Goal: Information Seeking & Learning: Learn about a topic

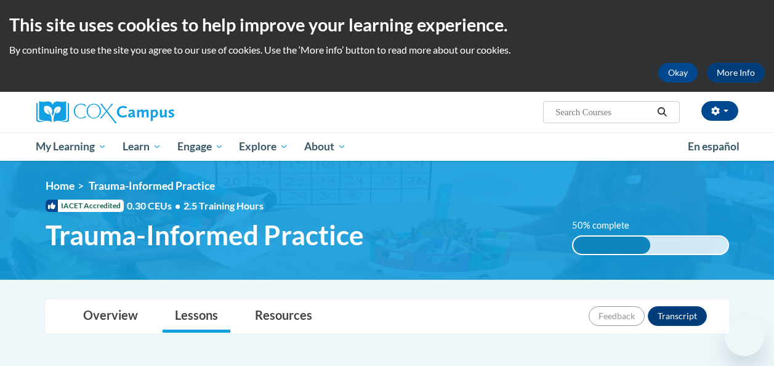
scroll to position [74, 0]
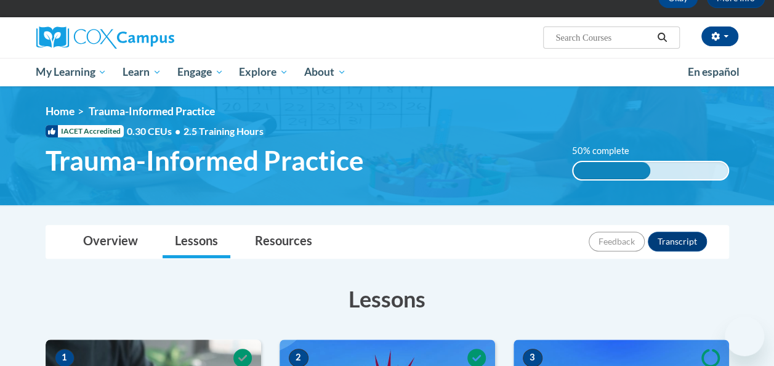
drag, startPoint x: 0, startPoint y: 0, endPoint x: 475, endPoint y: 203, distance: 516.2
click at [475, 203] on img at bounding box center [387, 145] width 774 height 119
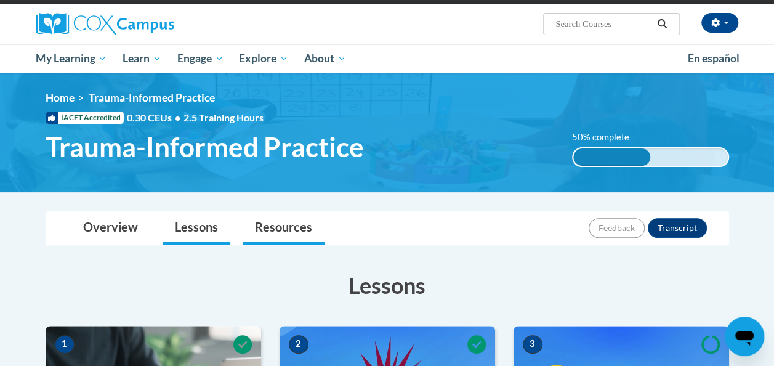
scroll to position [67, 0]
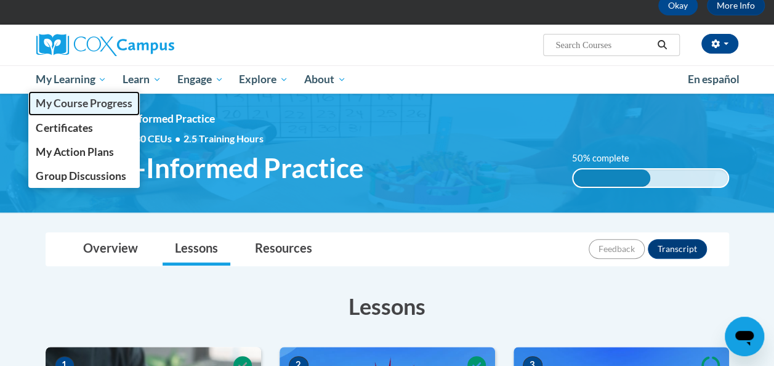
click at [95, 100] on span "My Course Progress" at bounding box center [84, 103] width 96 height 13
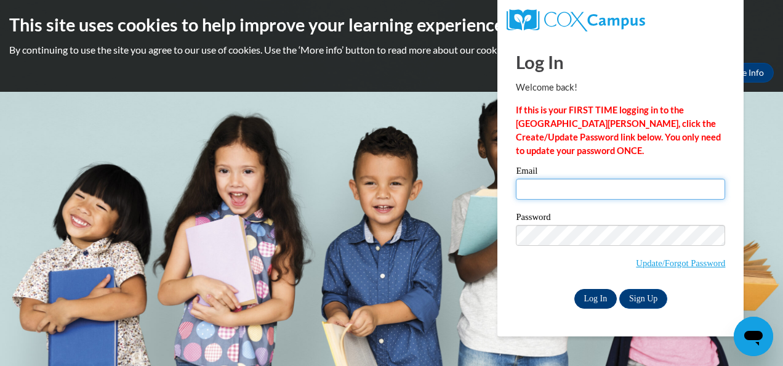
type input "nina.stewart@cobbk12.org"
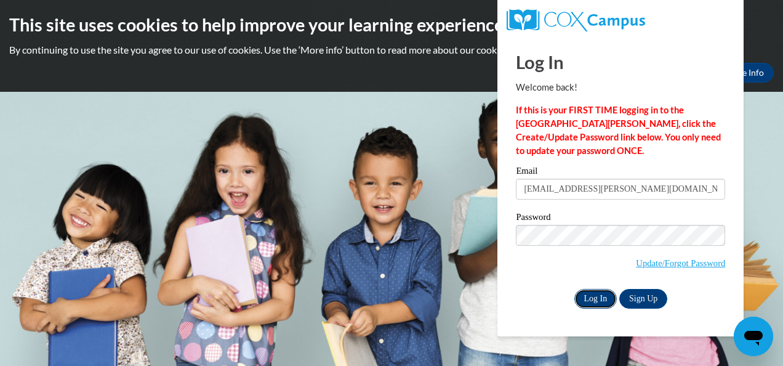
click at [590, 296] on input "Log In" at bounding box center [595, 299] width 43 height 20
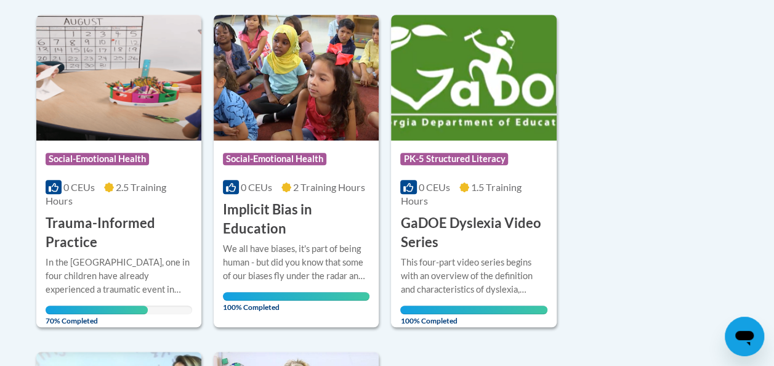
scroll to position [303, 0]
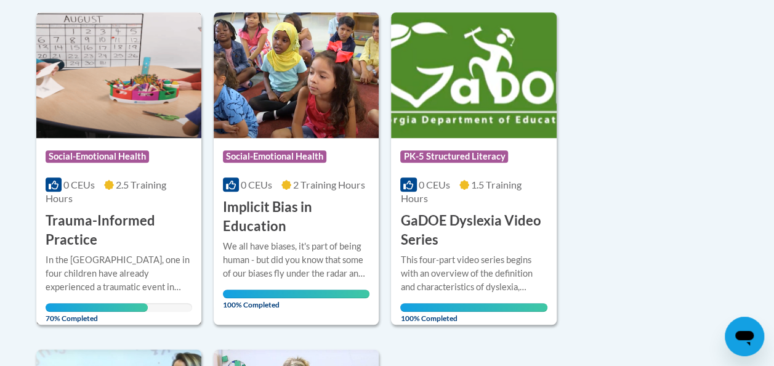
click at [126, 257] on div "In the [GEOGRAPHIC_DATA], one in four children have already experienced a traum…" at bounding box center [119, 273] width 146 height 41
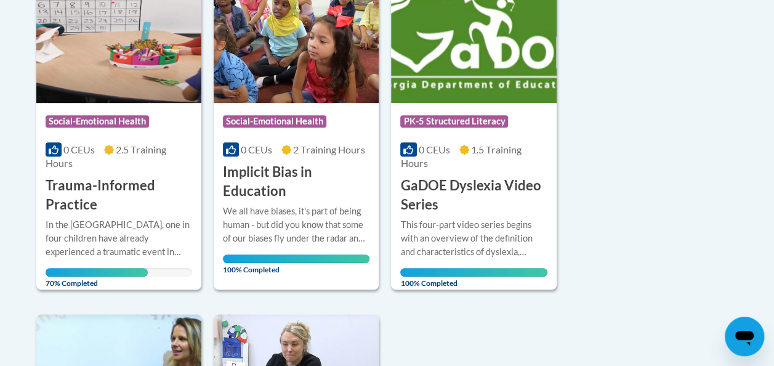
scroll to position [337, 0]
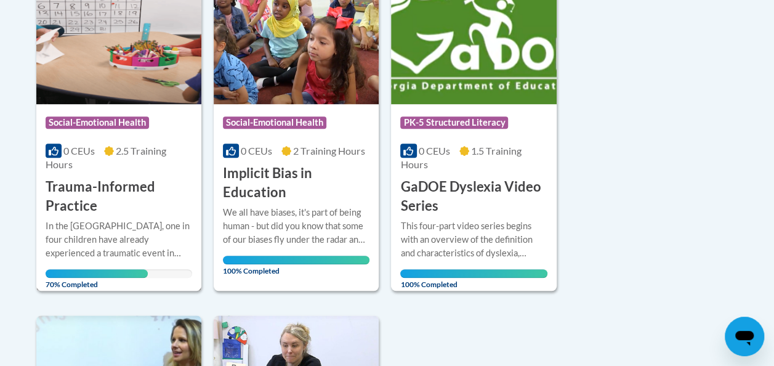
click at [118, 215] on div "More Info Open In [GEOGRAPHIC_DATA], one in four children have already experien…" at bounding box center [118, 250] width 165 height 71
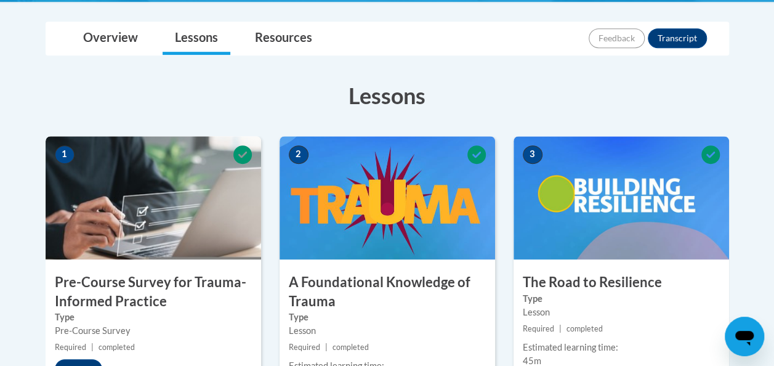
scroll to position [223, 0]
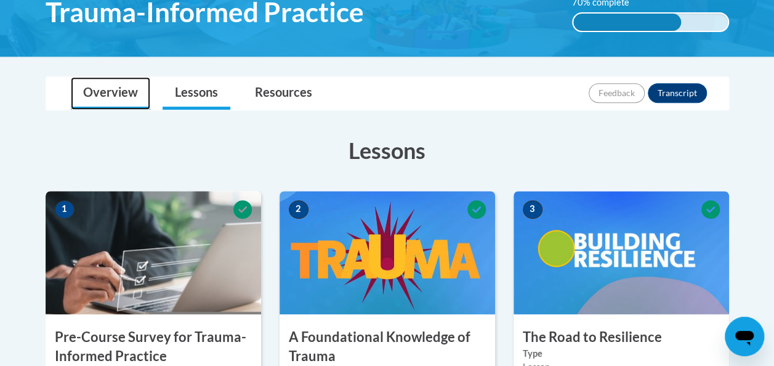
click at [116, 90] on link "Overview" at bounding box center [110, 93] width 79 height 33
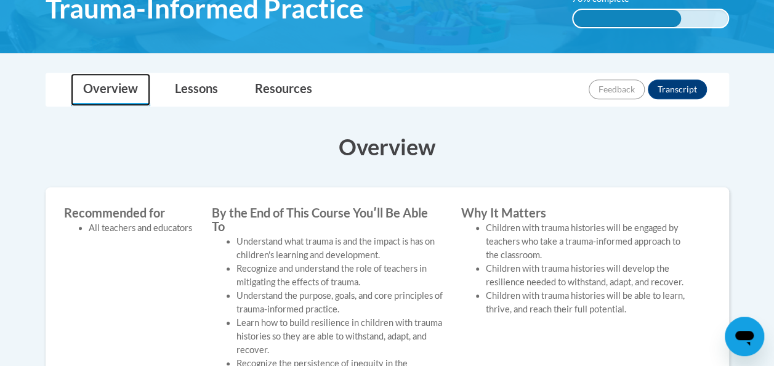
scroll to position [169, 0]
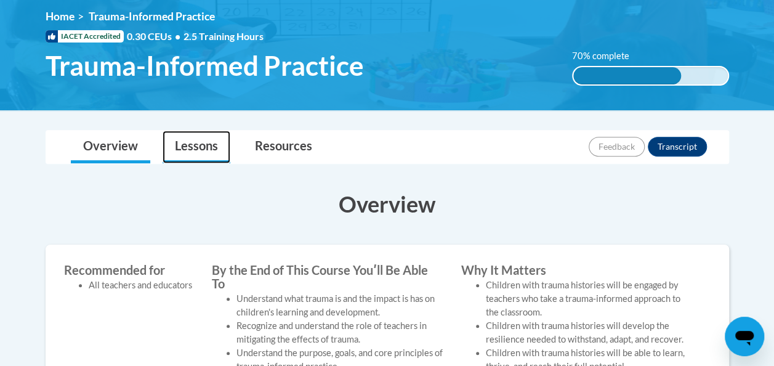
click at [201, 146] on link "Lessons" at bounding box center [196, 146] width 68 height 33
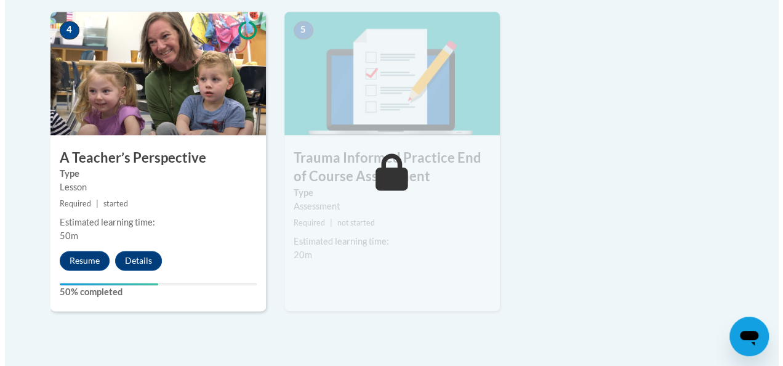
scroll to position [742, 0]
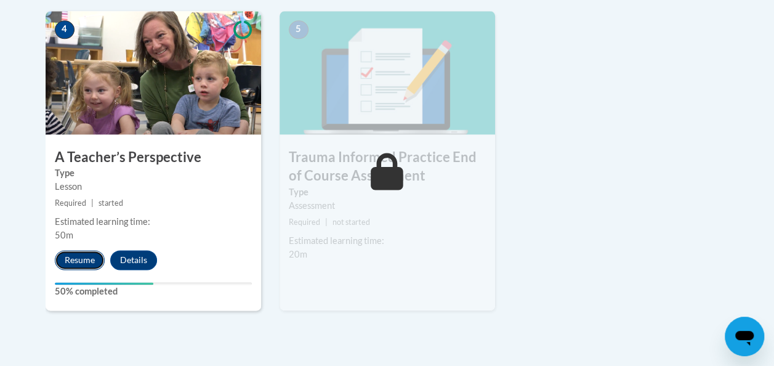
click at [89, 253] on button "Resume" at bounding box center [80, 260] width 50 height 20
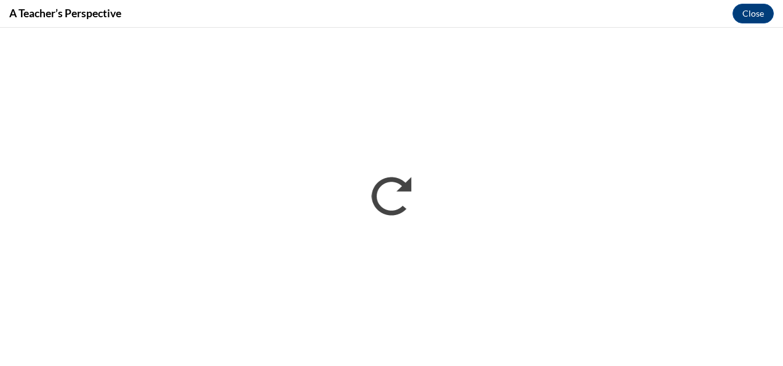
scroll to position [0, 0]
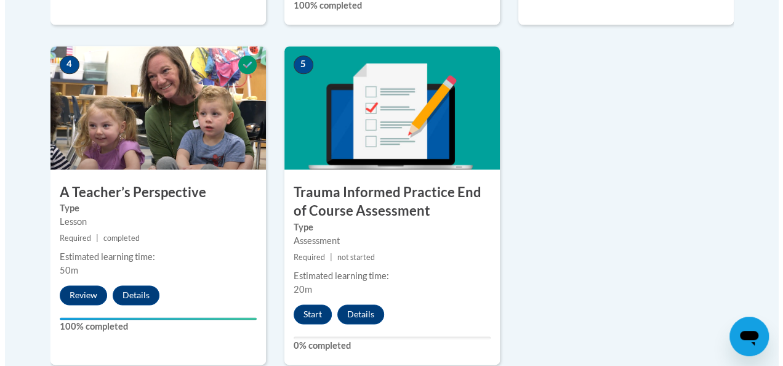
scroll to position [708, 0]
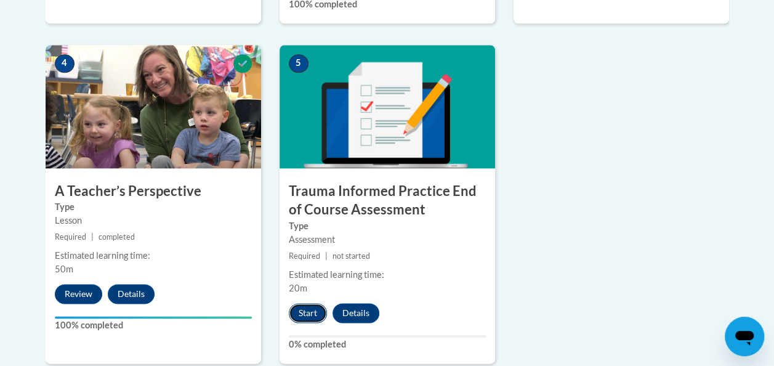
click at [305, 311] on button "Start" at bounding box center [308, 313] width 38 height 20
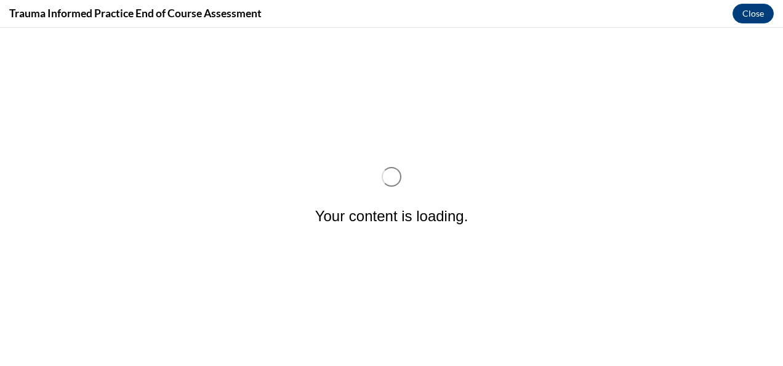
scroll to position [0, 0]
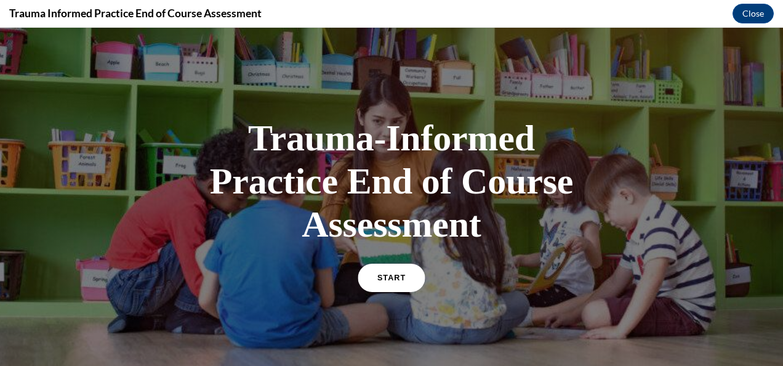
click at [379, 275] on span "START" at bounding box center [391, 277] width 28 height 9
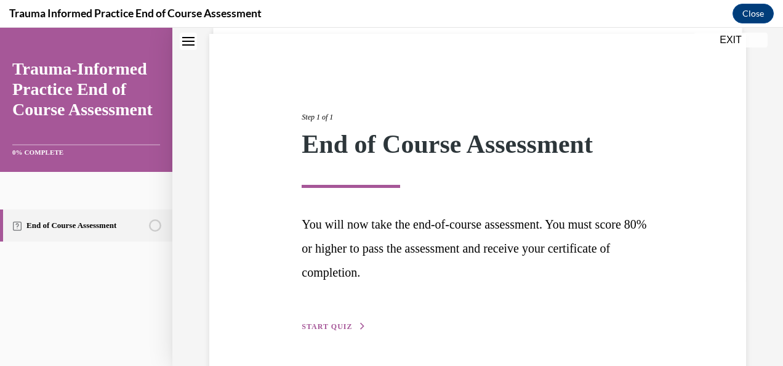
scroll to position [129, 0]
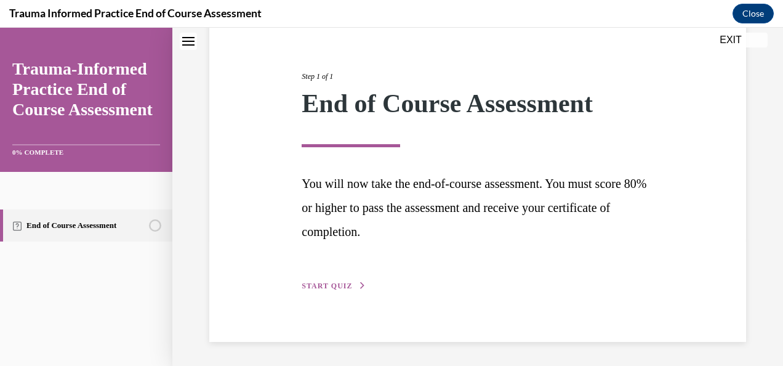
click at [343, 284] on span "START QUIZ" at bounding box center [327, 285] width 50 height 9
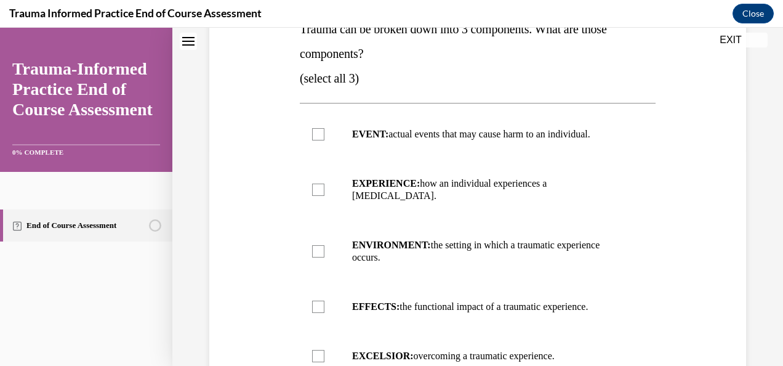
scroll to position [219, 0]
click at [319, 134] on div at bounding box center [318, 133] width 12 height 12
click at [319, 134] on input "EVENT: actual events that may cause harm to an individual." at bounding box center [318, 133] width 12 height 12
checkbox input "true"
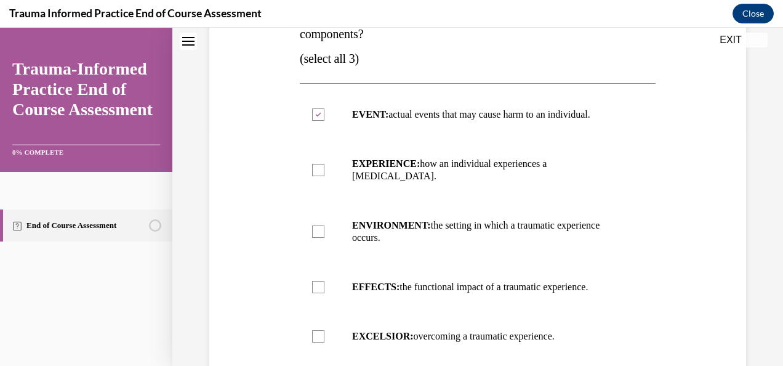
scroll to position [238, 0]
click at [320, 163] on div at bounding box center [318, 169] width 12 height 12
click at [320, 163] on input "EXPERIENCE: how an individual experiences a stressor." at bounding box center [318, 169] width 12 height 12
checkbox input "true"
click at [318, 280] on div at bounding box center [318, 286] width 12 height 12
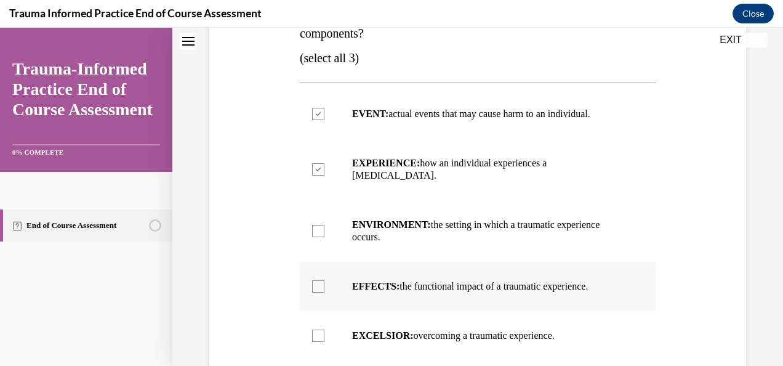
click at [318, 280] on input "EFFECTS: the functional impact of a traumatic experience." at bounding box center [318, 286] width 12 height 12
checkbox input "true"
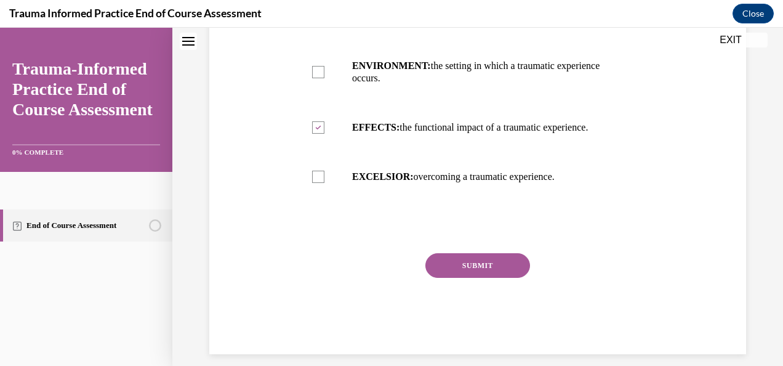
click at [504, 255] on button "SUBMIT" at bounding box center [477, 265] width 105 height 25
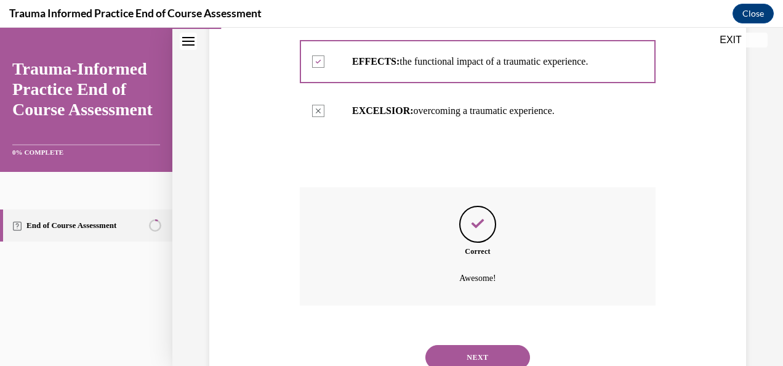
scroll to position [497, 0]
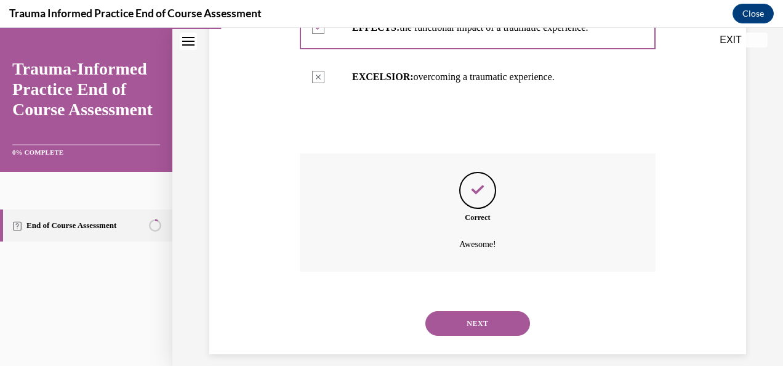
click at [479, 313] on button "NEXT" at bounding box center [477, 323] width 105 height 25
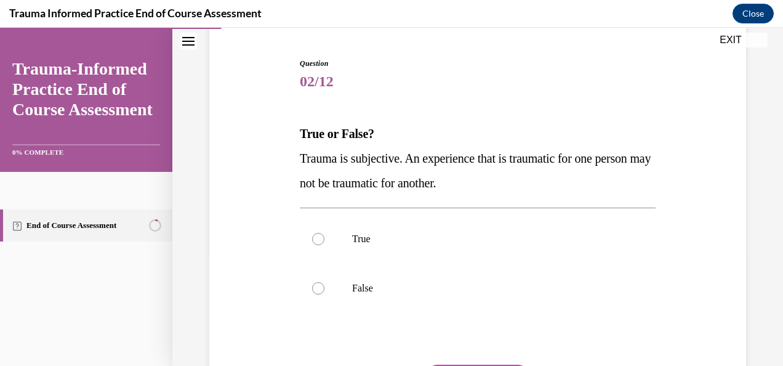
scroll to position [114, 0]
click at [313, 238] on div at bounding box center [318, 238] width 12 height 12
click at [313, 238] on input "True" at bounding box center [318, 238] width 12 height 12
radio input "true"
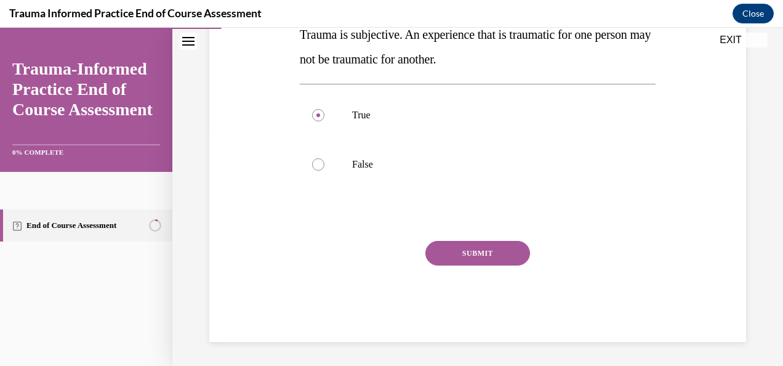
click at [459, 260] on button "SUBMIT" at bounding box center [477, 253] width 105 height 25
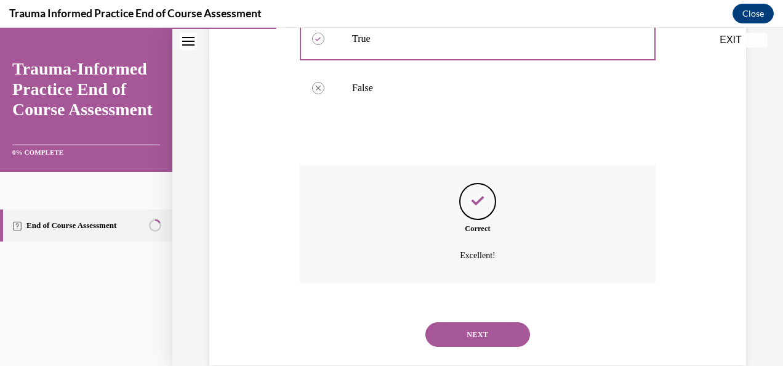
scroll to position [337, 0]
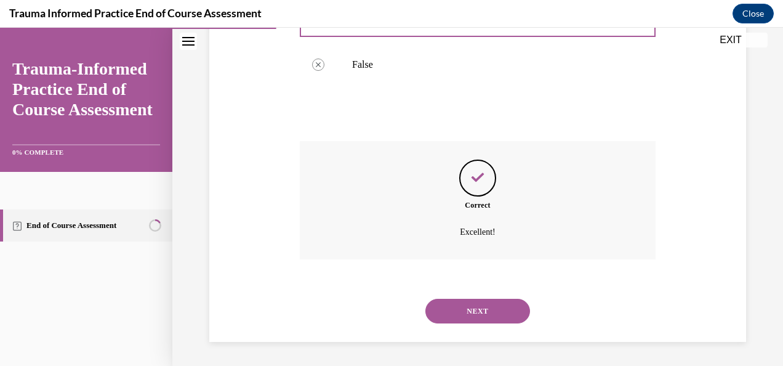
click at [464, 314] on button "NEXT" at bounding box center [477, 311] width 105 height 25
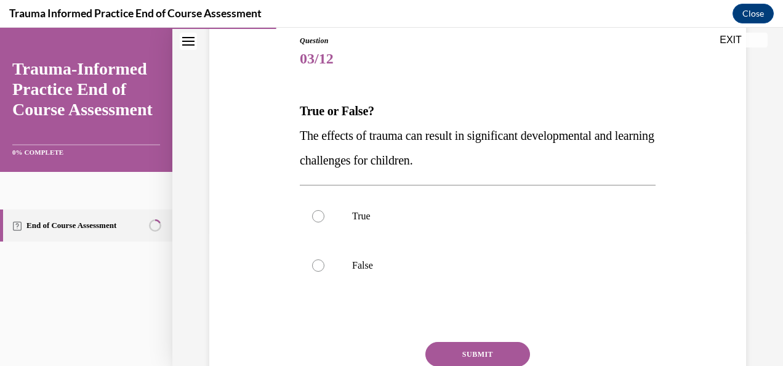
scroll to position [143, 0]
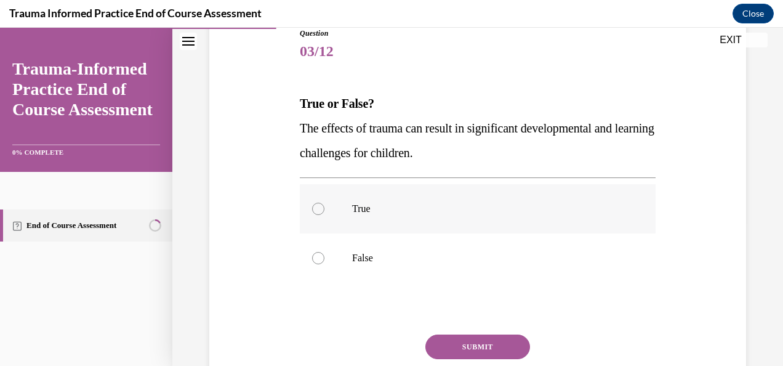
click at [316, 207] on div at bounding box center [318, 209] width 12 height 12
click at [316, 207] on input "True" at bounding box center [318, 209] width 12 height 12
radio input "true"
click at [460, 348] on button "SUBMIT" at bounding box center [477, 346] width 105 height 25
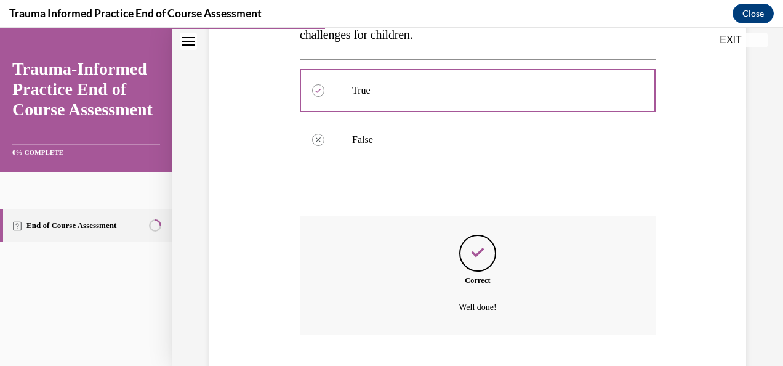
scroll to position [337, 0]
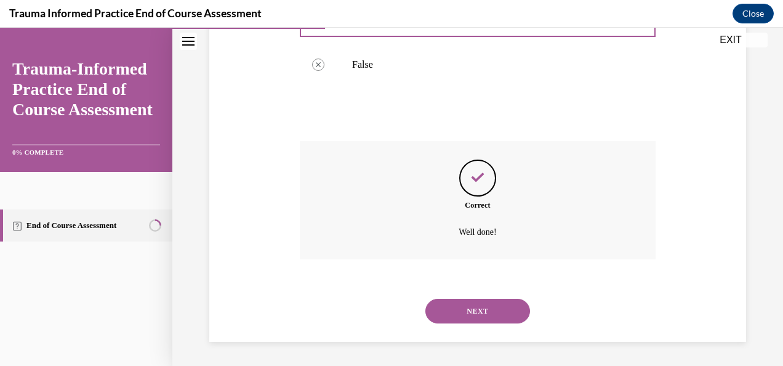
click at [456, 313] on button "NEXT" at bounding box center [477, 311] width 105 height 25
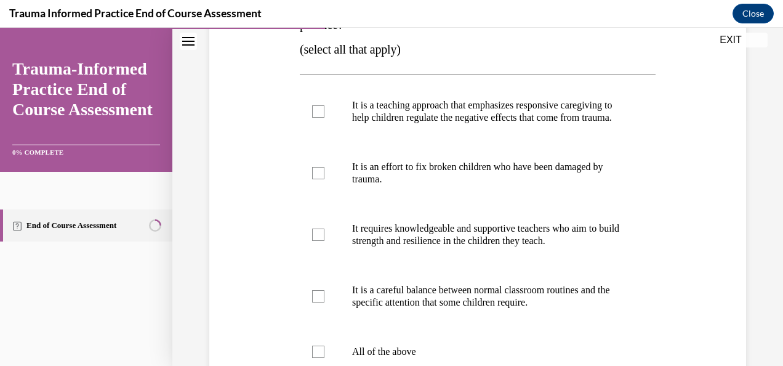
scroll to position [256, 0]
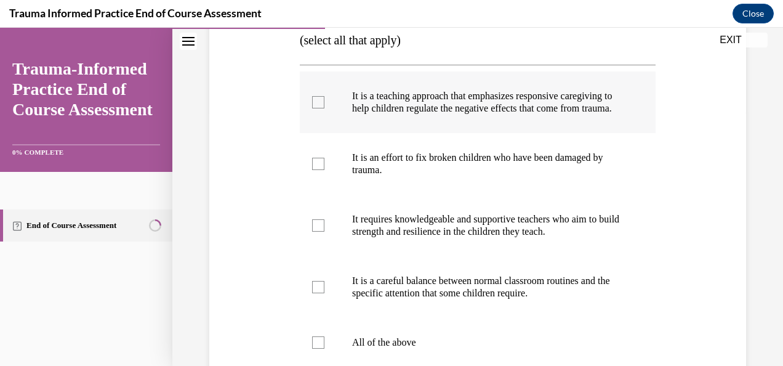
click at [319, 108] on div at bounding box center [318, 102] width 12 height 12
click at [319, 108] on input "It is a teaching approach that emphasizes responsive caregiving to help childre…" at bounding box center [318, 102] width 12 height 12
checkbox input "true"
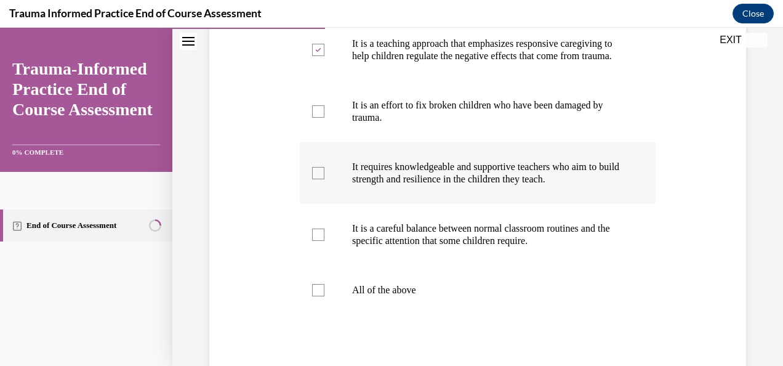
scroll to position [309, 0]
click at [319, 179] on div at bounding box center [318, 172] width 12 height 12
click at [319, 179] on input "It requires knowledgeable and supportive teachers who aim to build strength and…" at bounding box center [318, 172] width 12 height 12
checkbox input "true"
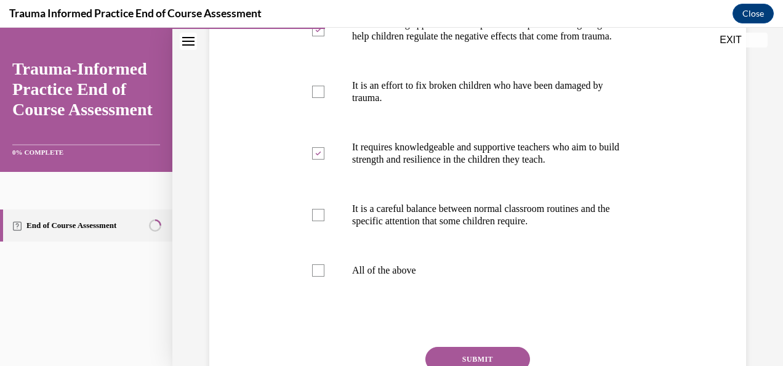
scroll to position [329, 0]
click at [318, 220] on div at bounding box center [318, 214] width 12 height 12
click at [318, 220] on input "It is a careful balance between normal classroom routines and the specific atte…" at bounding box center [318, 214] width 12 height 12
checkbox input "true"
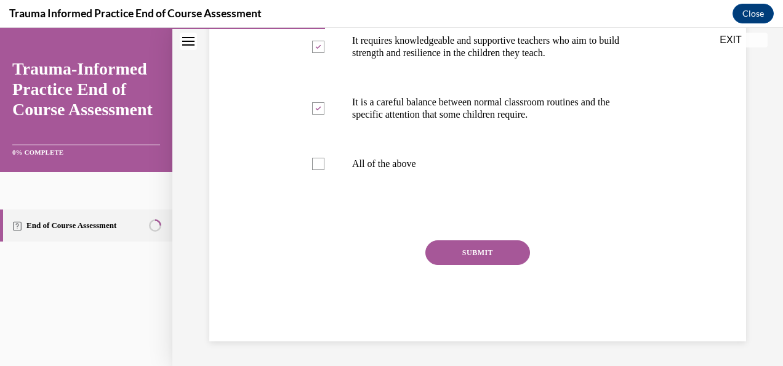
click at [496, 260] on button "SUBMIT" at bounding box center [477, 252] width 105 height 25
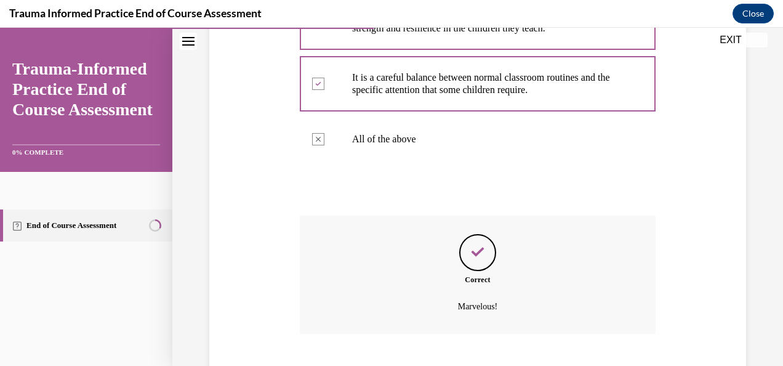
scroll to position [546, 0]
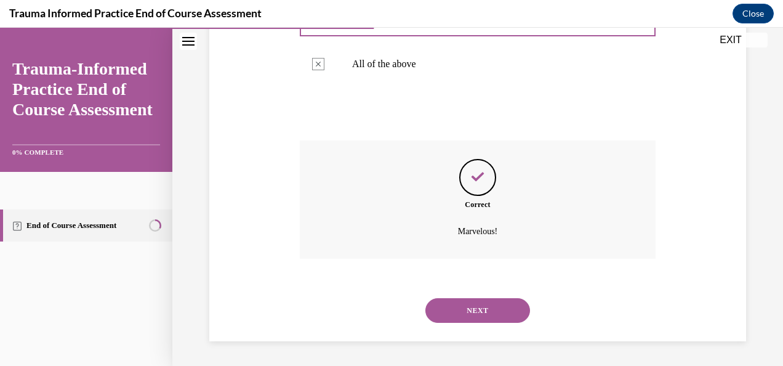
click at [484, 308] on button "NEXT" at bounding box center [477, 310] width 105 height 25
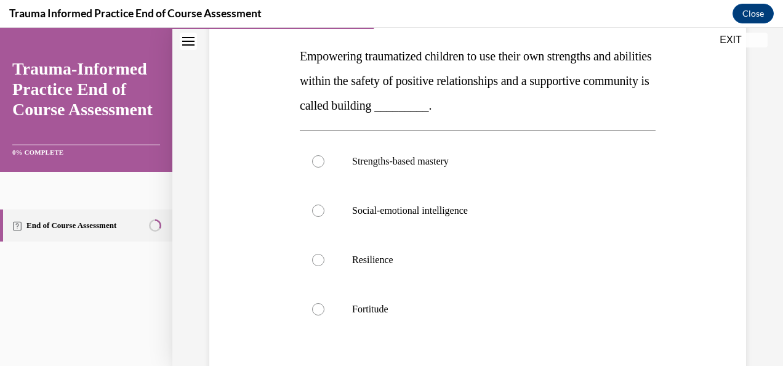
scroll to position [191, 0]
click at [315, 262] on div at bounding box center [318, 259] width 12 height 12
click at [315, 262] on input "Resilience" at bounding box center [318, 259] width 12 height 12
radio input "true"
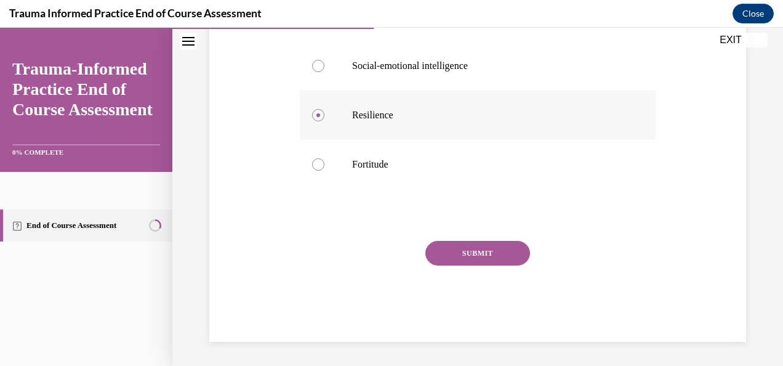
scroll to position [335, 0]
click at [448, 254] on button "SUBMIT" at bounding box center [477, 253] width 105 height 25
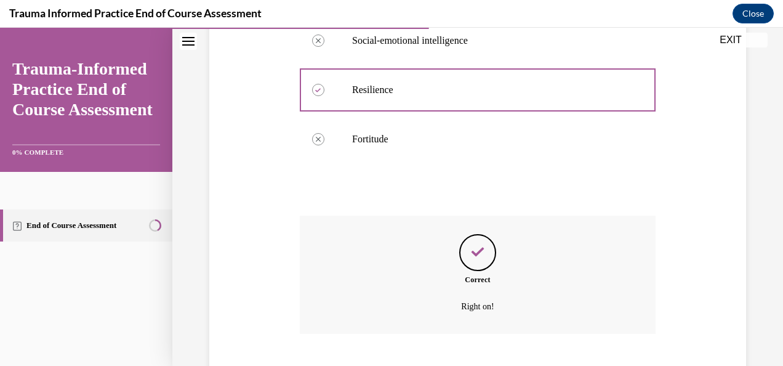
scroll to position [435, 0]
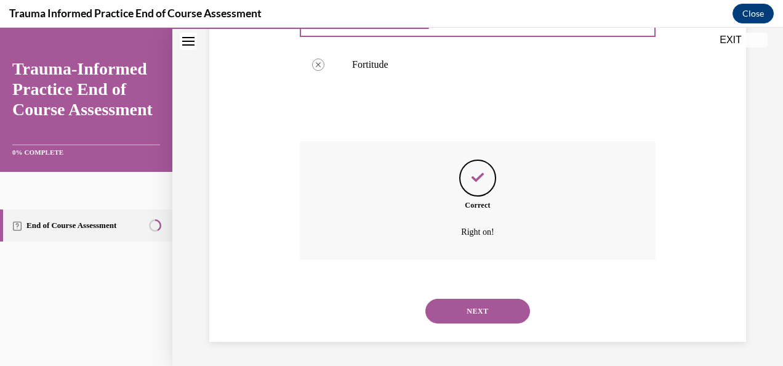
click at [444, 313] on button "NEXT" at bounding box center [477, 311] width 105 height 25
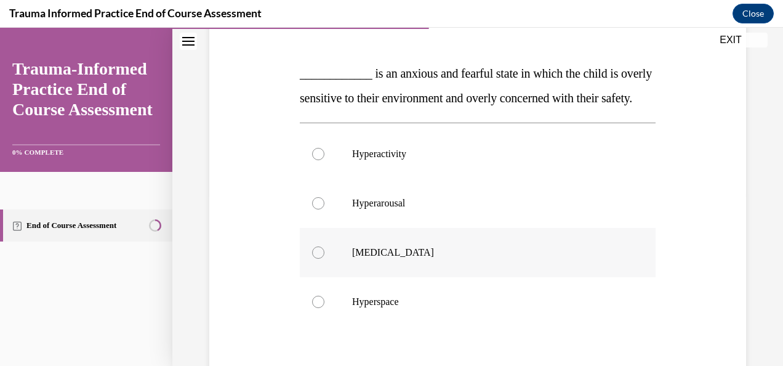
scroll to position [175, 0]
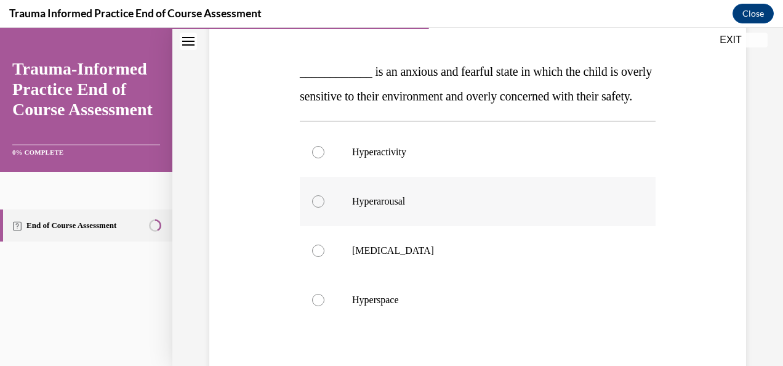
click at [319, 207] on div at bounding box center [318, 201] width 12 height 12
click at [319, 207] on input "Hyperarousal" at bounding box center [318, 201] width 12 height 12
radio input "true"
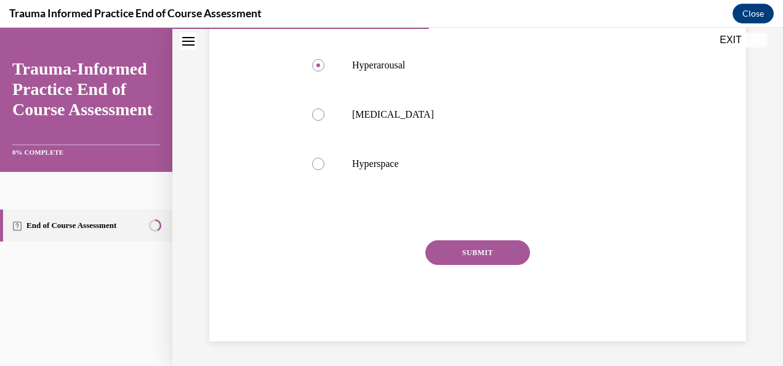
click at [465, 265] on button "SUBMIT" at bounding box center [477, 252] width 105 height 25
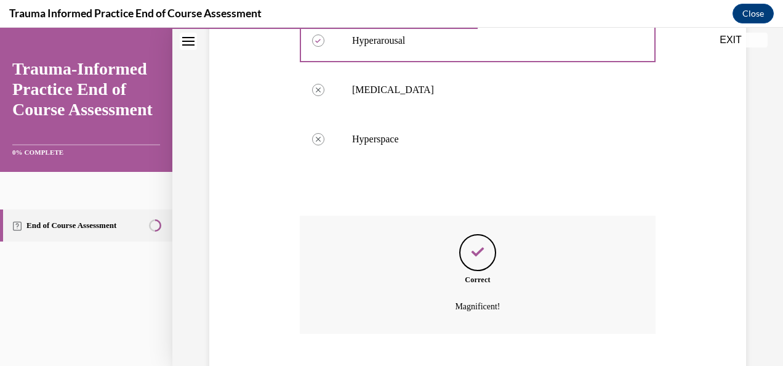
scroll to position [435, 0]
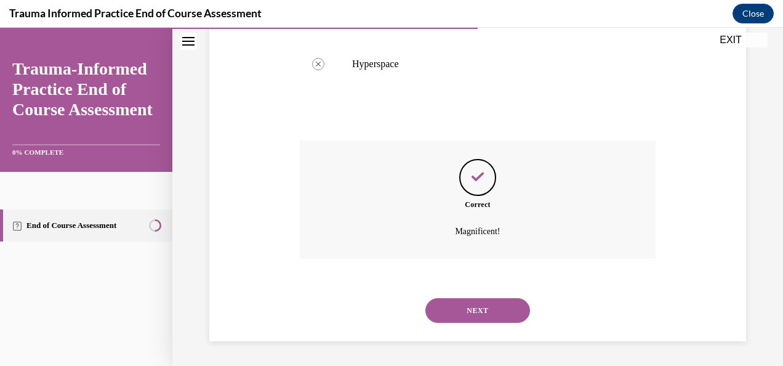
click at [465, 309] on button "NEXT" at bounding box center [477, 310] width 105 height 25
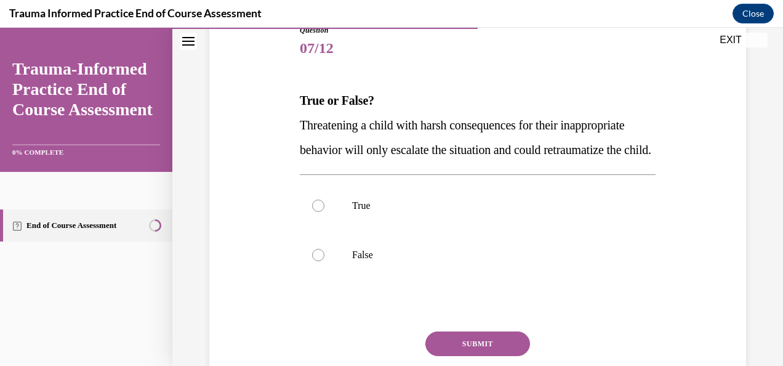
scroll to position [149, 0]
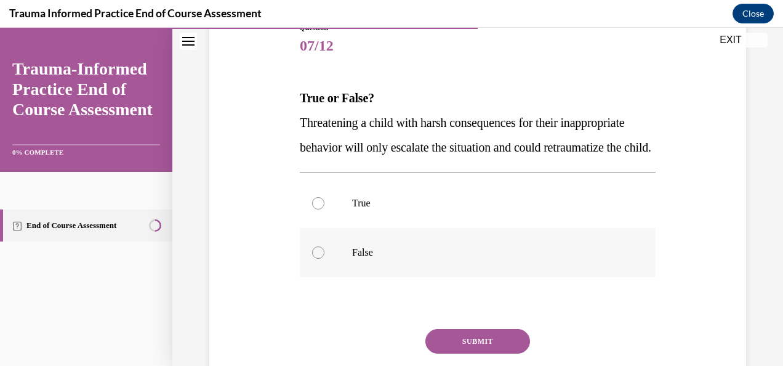
click at [323, 259] on div at bounding box center [318, 252] width 12 height 12
click at [323, 259] on input "False" at bounding box center [318, 252] width 12 height 12
radio input "true"
click at [318, 209] on div at bounding box center [318, 203] width 12 height 12
click at [318, 209] on input "True" at bounding box center [318, 203] width 12 height 12
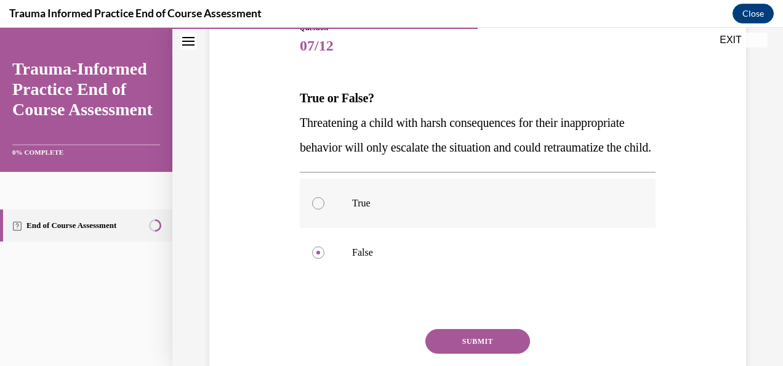
radio input "true"
click at [468, 353] on button "SUBMIT" at bounding box center [477, 341] width 105 height 25
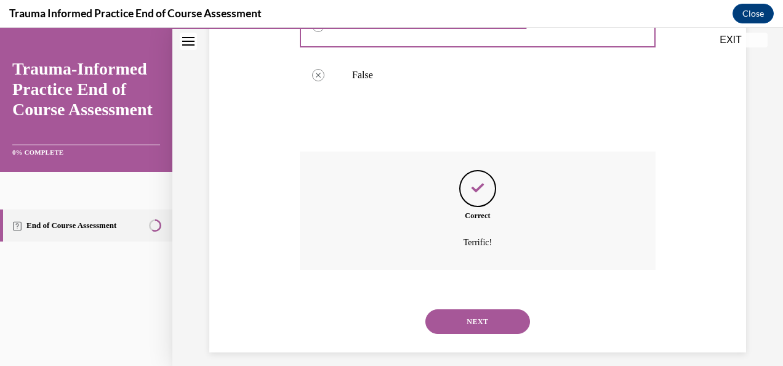
scroll to position [361, 0]
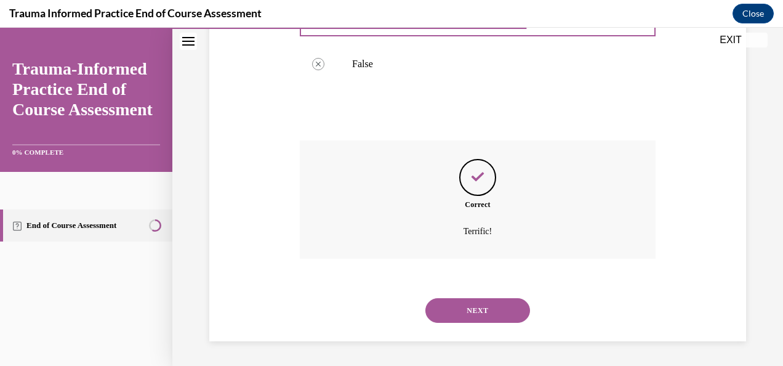
click at [487, 310] on button "NEXT" at bounding box center [477, 310] width 105 height 25
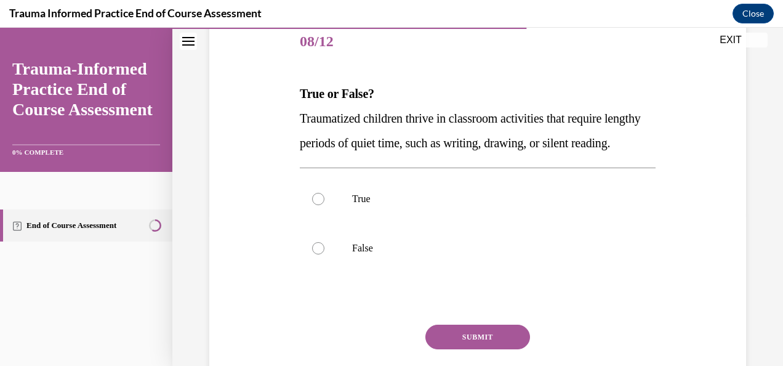
scroll to position [154, 0]
click at [316, 254] on div at bounding box center [318, 247] width 12 height 12
click at [316, 254] on input "False" at bounding box center [318, 247] width 12 height 12
radio input "true"
click at [485, 348] on button "SUBMIT" at bounding box center [477, 336] width 105 height 25
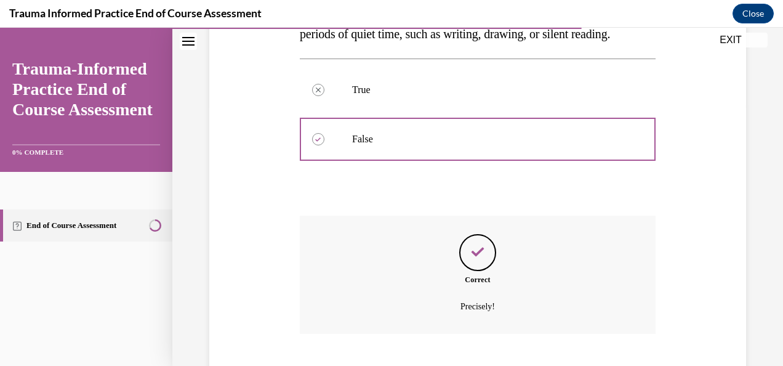
scroll to position [361, 0]
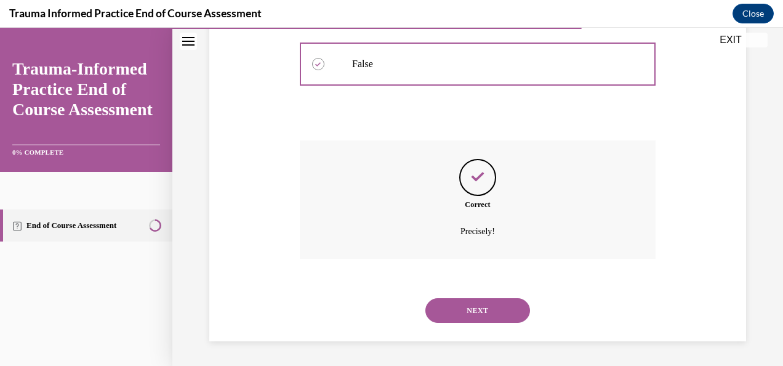
click at [478, 309] on button "NEXT" at bounding box center [477, 310] width 105 height 25
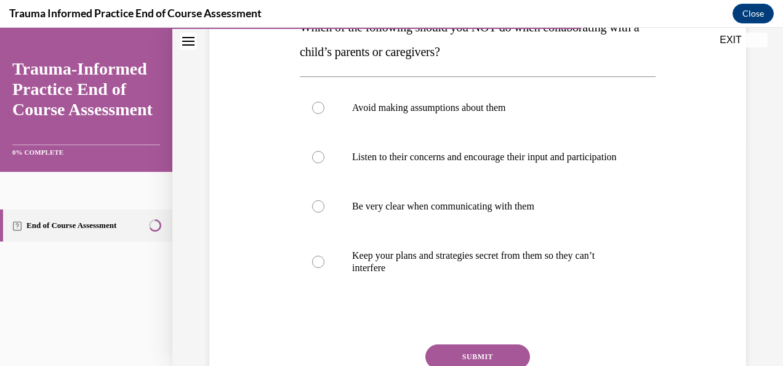
scroll to position [220, 0]
click at [314, 267] on div at bounding box center [318, 261] width 12 height 12
click at [314, 267] on input "Keep your plans and strategies secret from them so they can’t interfere" at bounding box center [318, 261] width 12 height 12
radio input "true"
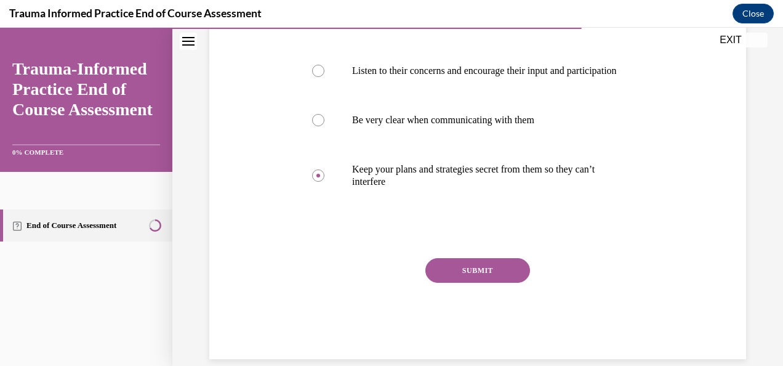
click at [470, 283] on button "SUBMIT" at bounding box center [477, 270] width 105 height 25
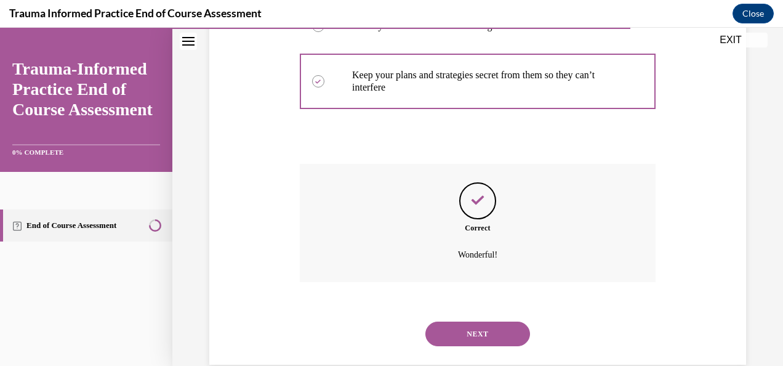
scroll to position [435, 0]
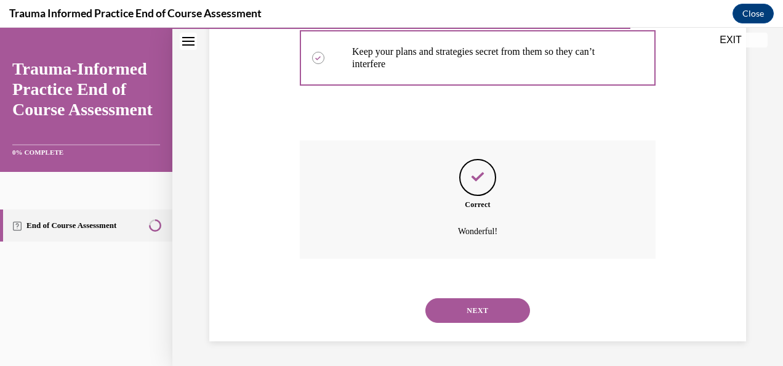
click at [475, 310] on button "NEXT" at bounding box center [477, 310] width 105 height 25
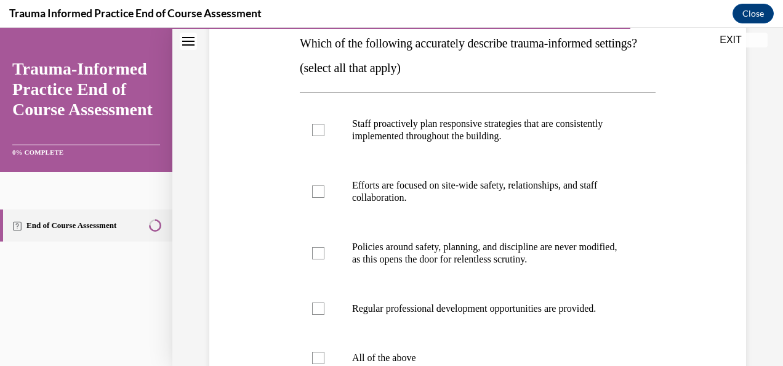
scroll to position [204, 0]
click at [317, 135] on div at bounding box center [318, 129] width 12 height 12
click at [317, 135] on input "Staff proactively plan responsive strategies that are consistently implemented …" at bounding box center [318, 129] width 12 height 12
checkbox input "true"
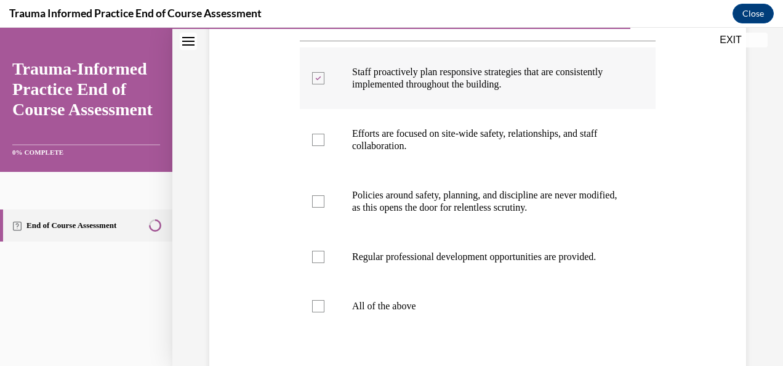
scroll to position [256, 0]
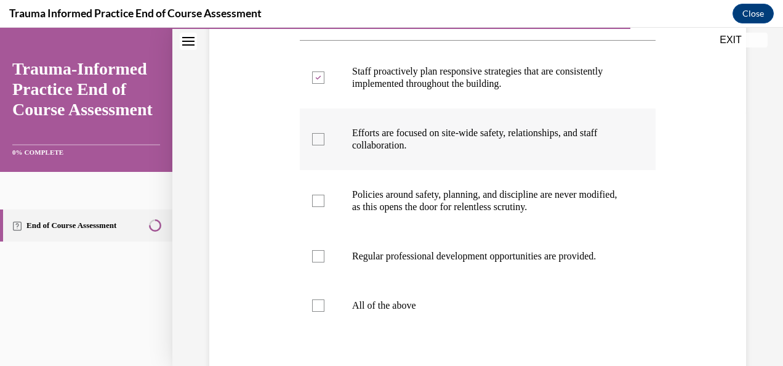
click at [318, 145] on div at bounding box center [318, 139] width 12 height 12
click at [318, 145] on input "Efforts are focused on site-wide safety, relationships, and staff collaboration." at bounding box center [318, 139] width 12 height 12
checkbox input "true"
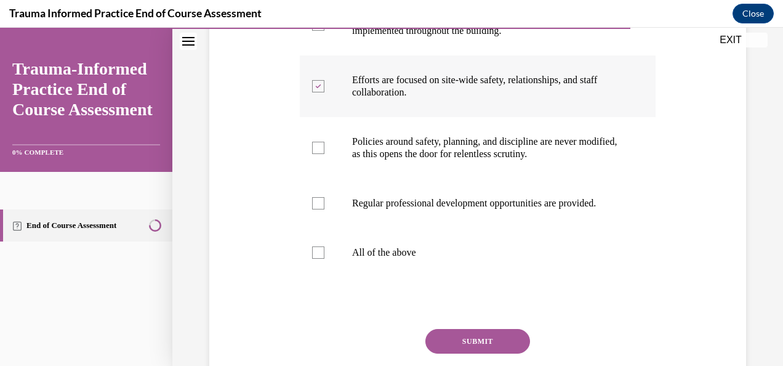
scroll to position [310, 0]
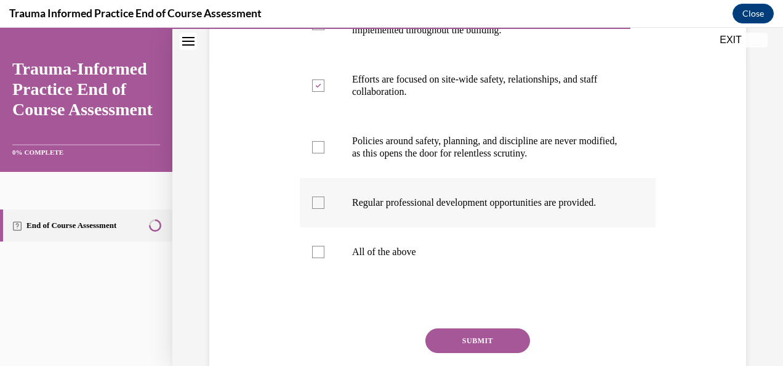
click at [315, 209] on div at bounding box center [318, 202] width 12 height 12
click at [315, 209] on input "Regular professional development opportunities are provided." at bounding box center [318, 202] width 12 height 12
checkbox input "true"
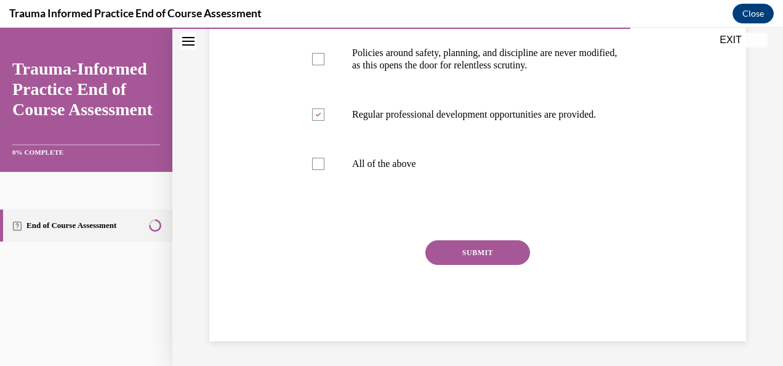
click at [442, 253] on button "SUBMIT" at bounding box center [477, 252] width 105 height 25
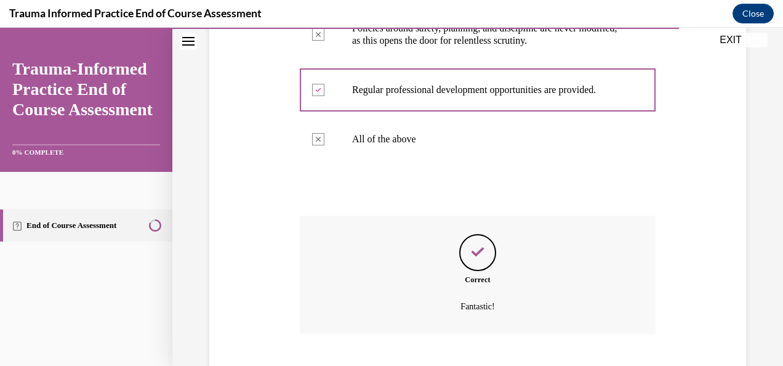
scroll to position [534, 0]
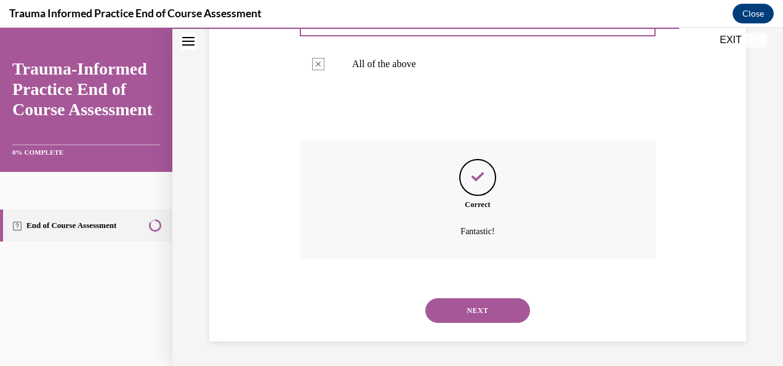
click at [453, 318] on button "NEXT" at bounding box center [477, 310] width 105 height 25
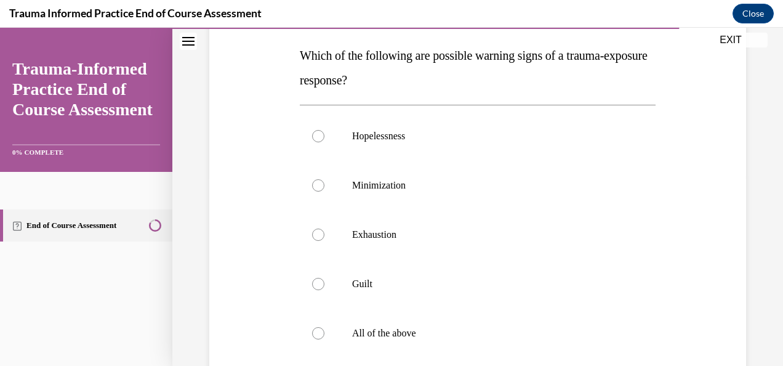
scroll to position [192, 0]
click at [321, 135] on div at bounding box center [318, 135] width 12 height 12
click at [321, 135] on input "Hopelessness" at bounding box center [318, 135] width 12 height 12
radio input "true"
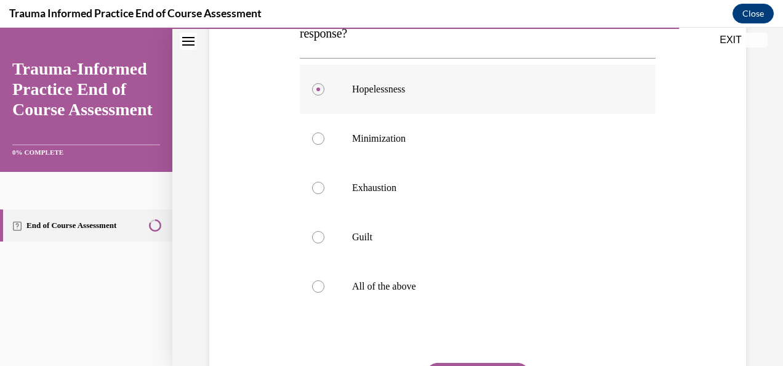
scroll to position [239, 0]
click at [315, 187] on div at bounding box center [318, 187] width 12 height 12
click at [315, 187] on input "Exhaustion" at bounding box center [318, 187] width 12 height 12
radio input "true"
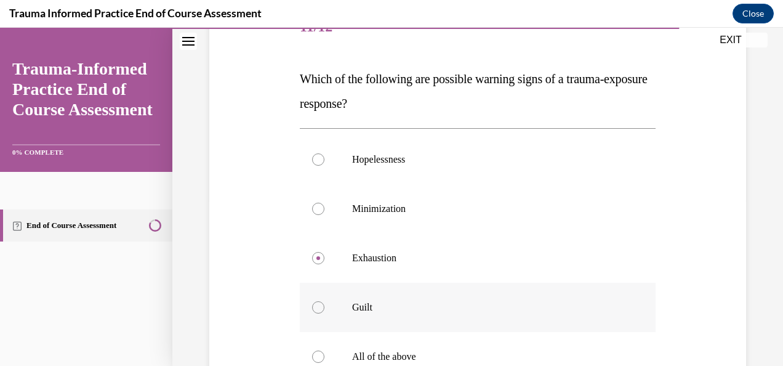
scroll to position [283, 0]
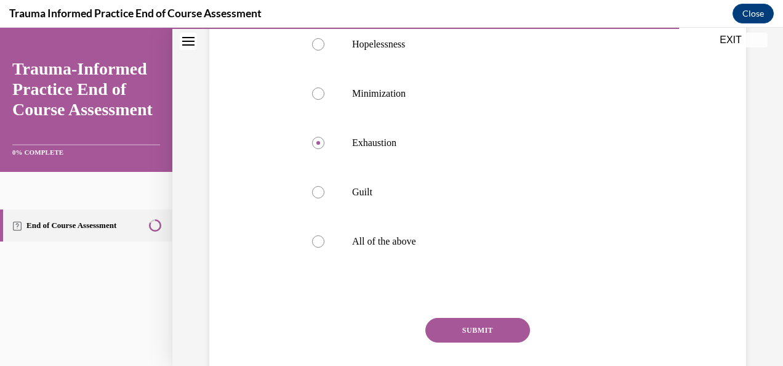
click at [441, 337] on button "SUBMIT" at bounding box center [477, 330] width 105 height 25
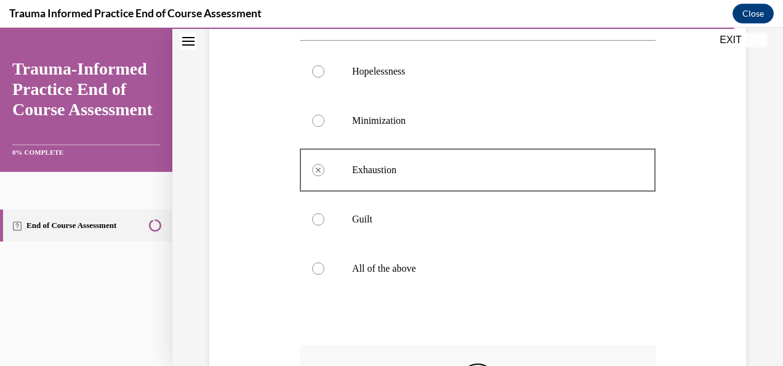
scroll to position [255, 0]
click at [318, 269] on div at bounding box center [318, 269] width 12 height 12
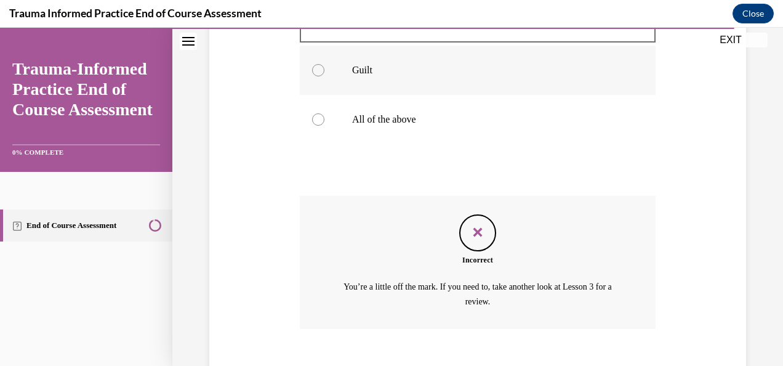
scroll to position [207, 0]
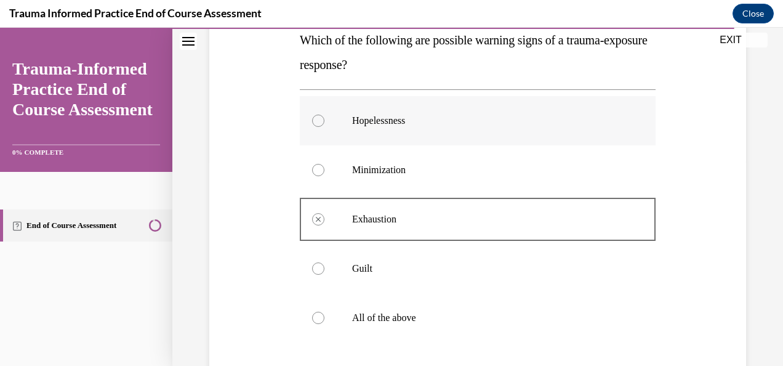
click at [319, 117] on div at bounding box center [318, 120] width 12 height 12
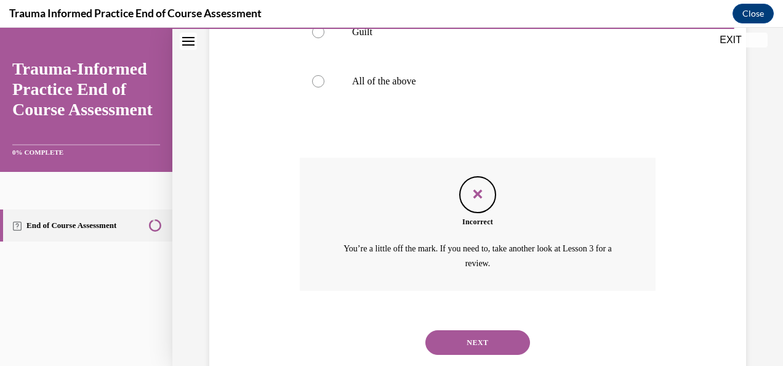
scroll to position [444, 0]
click at [464, 341] on button "NEXT" at bounding box center [477, 341] width 105 height 25
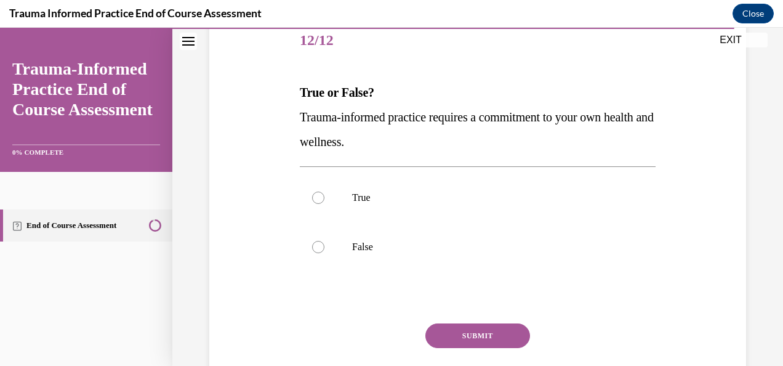
scroll to position [155, 0]
click at [321, 192] on div at bounding box center [318, 197] width 12 height 12
click at [321, 192] on input "True" at bounding box center [318, 197] width 12 height 12
radio input "true"
click at [465, 334] on button "SUBMIT" at bounding box center [477, 335] width 105 height 25
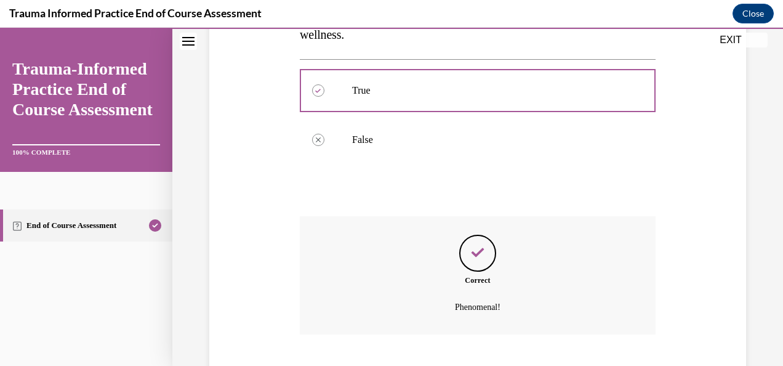
scroll to position [337, 0]
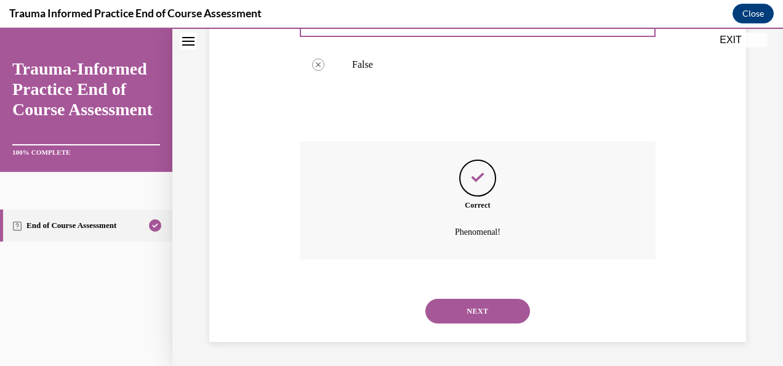
click at [470, 310] on button "NEXT" at bounding box center [477, 311] width 105 height 25
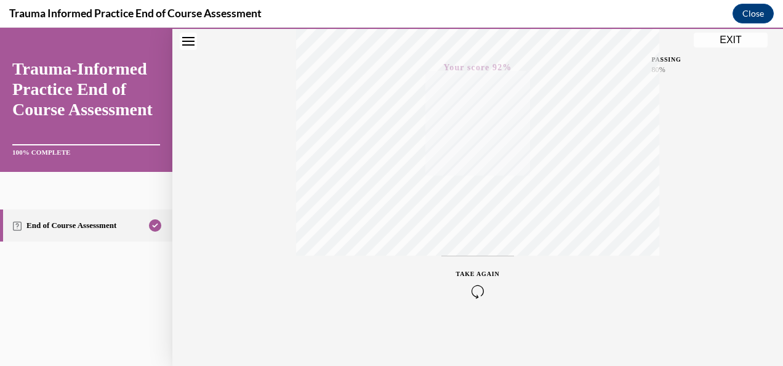
scroll to position [158, 0]
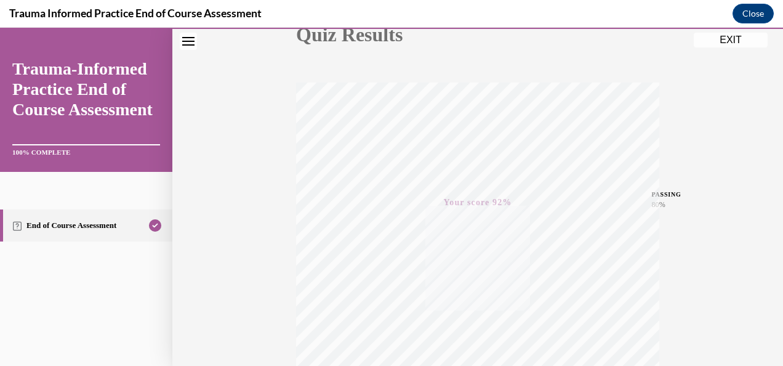
click at [725, 41] on button "EXIT" at bounding box center [731, 40] width 74 height 15
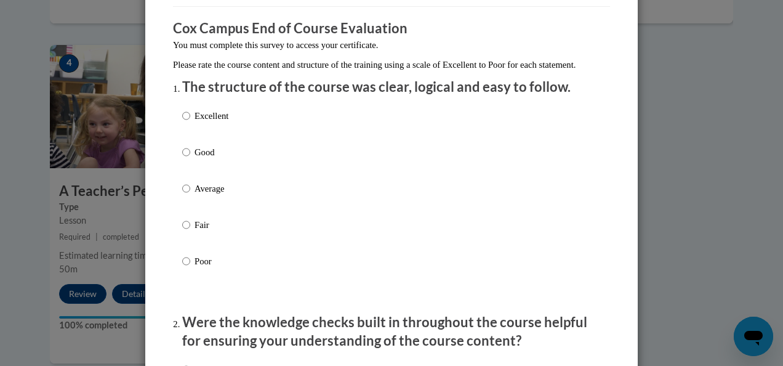
scroll to position [103, 0]
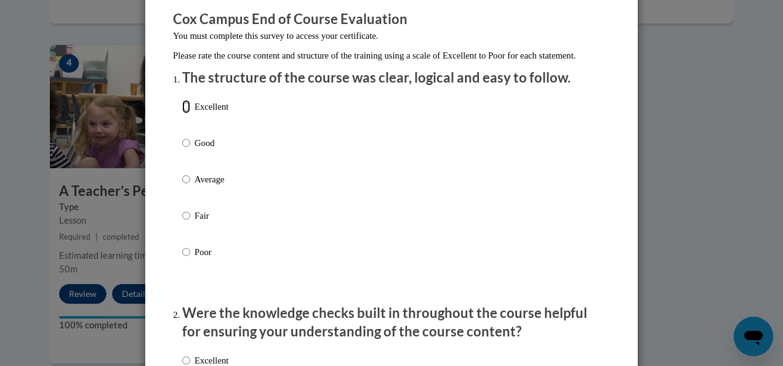
click at [182, 113] on input "Excellent" at bounding box center [186, 107] width 8 height 14
radio input "true"
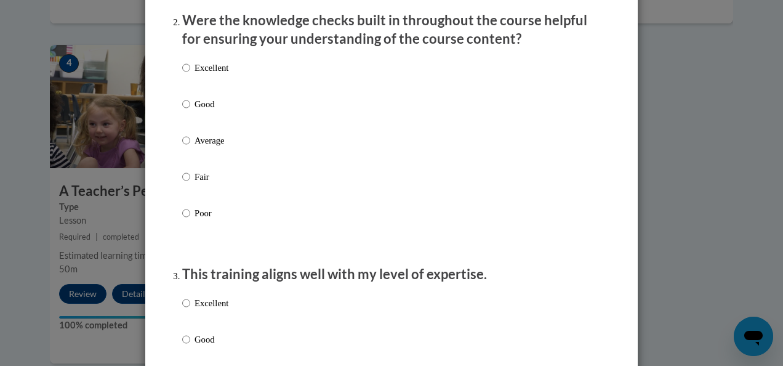
scroll to position [395, 0]
click at [182, 75] on input "Excellent" at bounding box center [186, 69] width 8 height 14
radio input "true"
click at [182, 111] on input "Good" at bounding box center [186, 105] width 8 height 14
radio input "true"
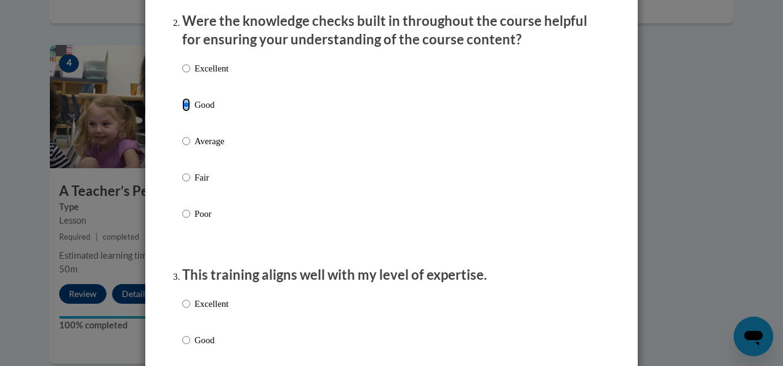
scroll to position [558, 0]
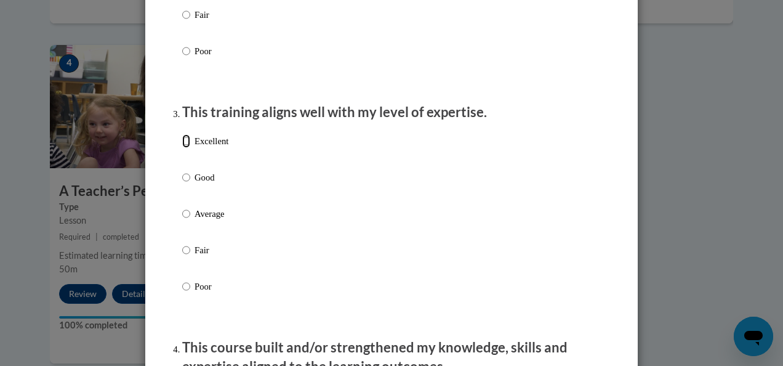
click at [182, 148] on input "Excellent" at bounding box center [186, 141] width 8 height 14
radio input "true"
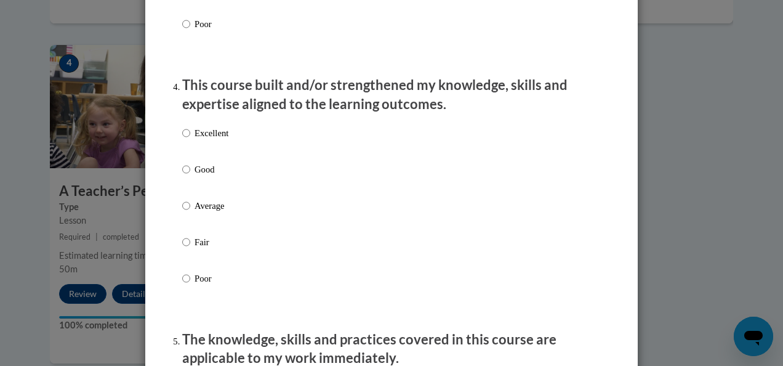
scroll to position [825, 0]
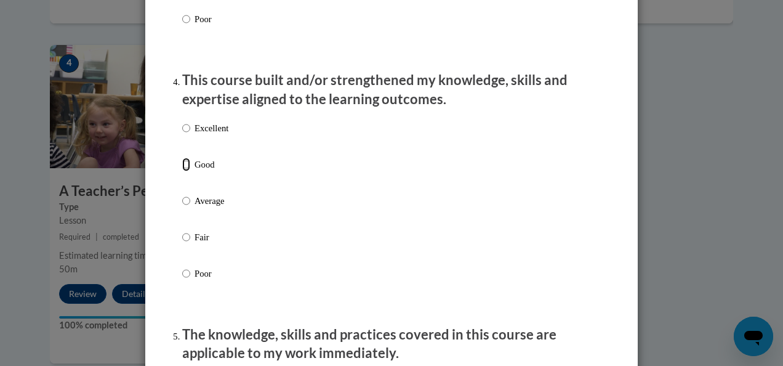
click at [182, 171] on input "Good" at bounding box center [186, 165] width 8 height 14
radio input "true"
click at [182, 135] on input "Excellent" at bounding box center [186, 128] width 8 height 14
radio input "true"
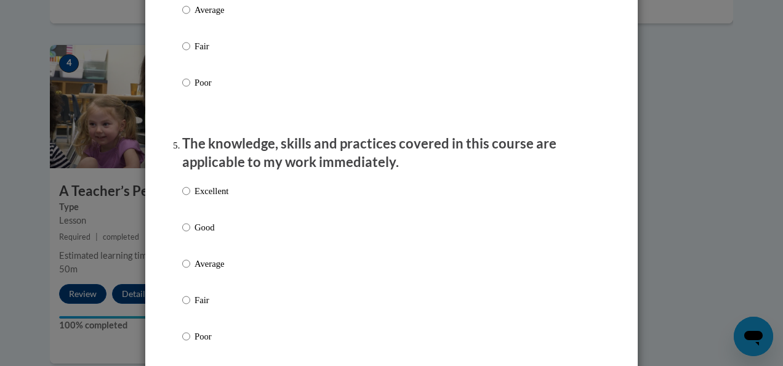
scroll to position [1102, 0]
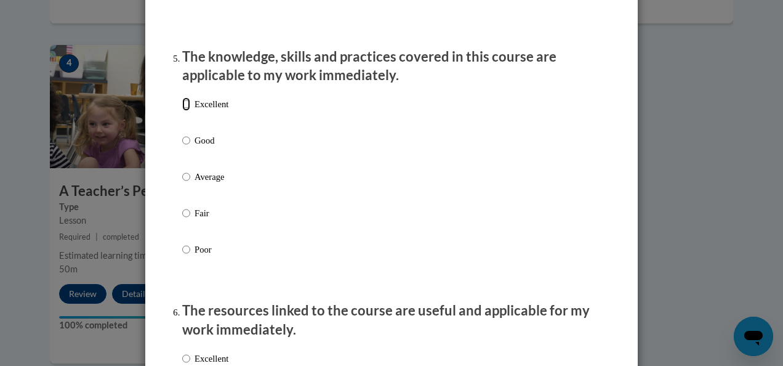
click at [182, 111] on input "Excellent" at bounding box center [186, 104] width 8 height 14
radio input "true"
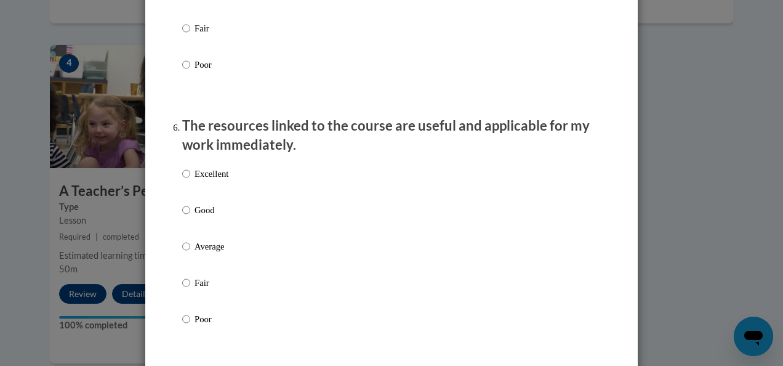
scroll to position [1336, 0]
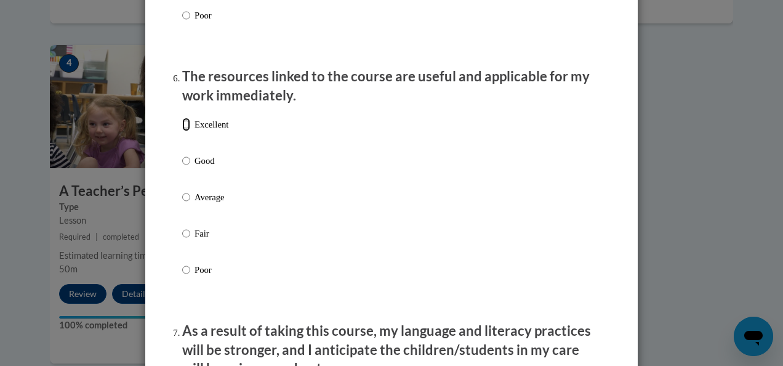
click at [182, 131] on input "Excellent" at bounding box center [186, 125] width 8 height 14
radio input "true"
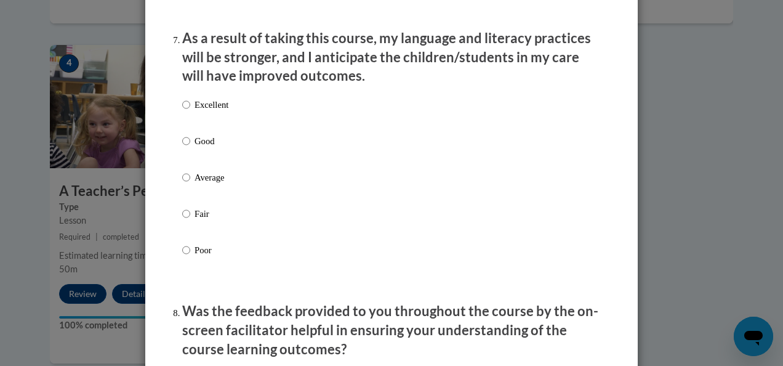
scroll to position [1629, 0]
click at [182, 111] on input "Excellent" at bounding box center [186, 104] width 8 height 14
radio input "true"
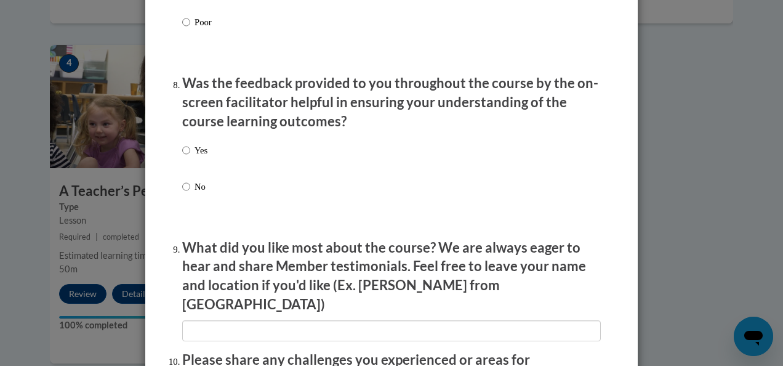
scroll to position [1868, 0]
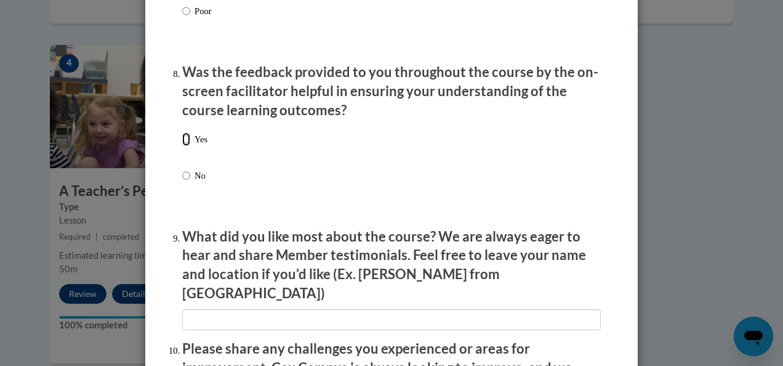
click at [183, 146] on input "Yes" at bounding box center [186, 139] width 8 height 14
radio input "true"
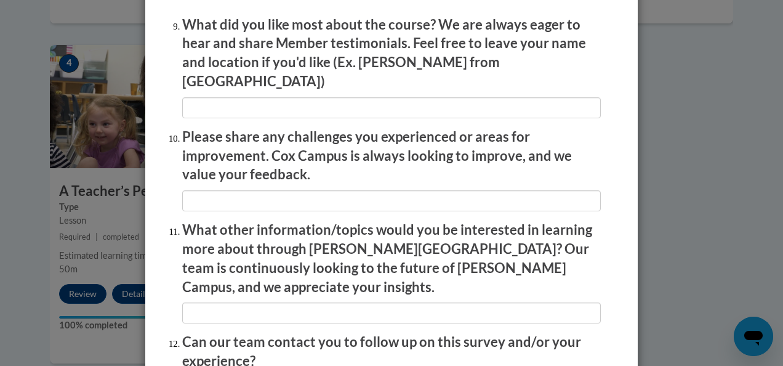
scroll to position [2194, 0]
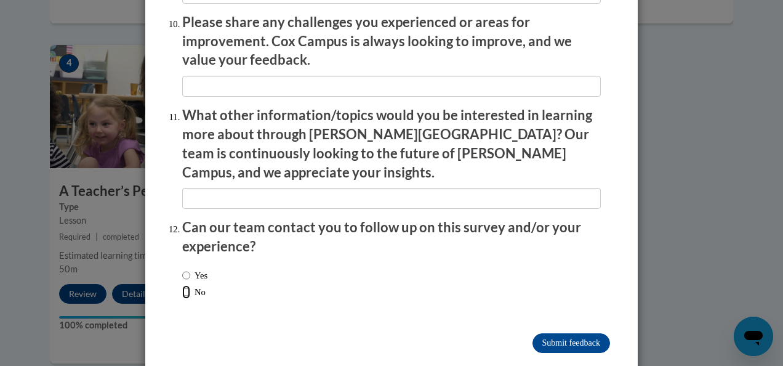
click at [182, 285] on input "No" at bounding box center [186, 292] width 8 height 14
radio input "true"
click at [549, 333] on input "Submit feedback" at bounding box center [571, 343] width 78 height 20
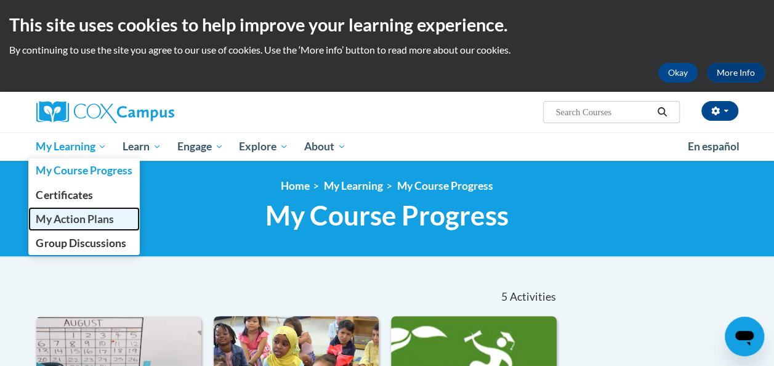
click at [80, 215] on span "My Action Plans" at bounding box center [75, 218] width 78 height 13
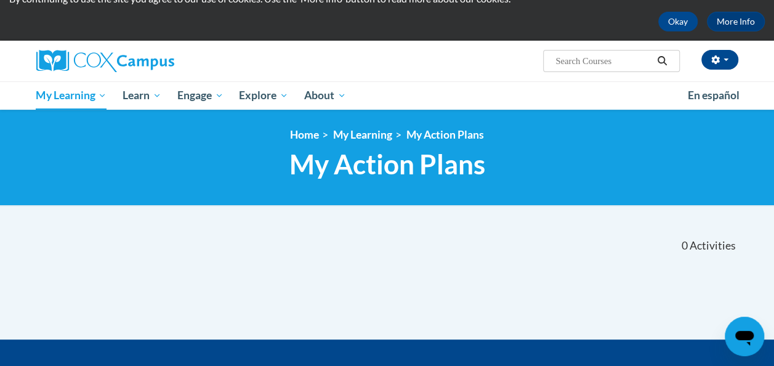
scroll to position [50, 0]
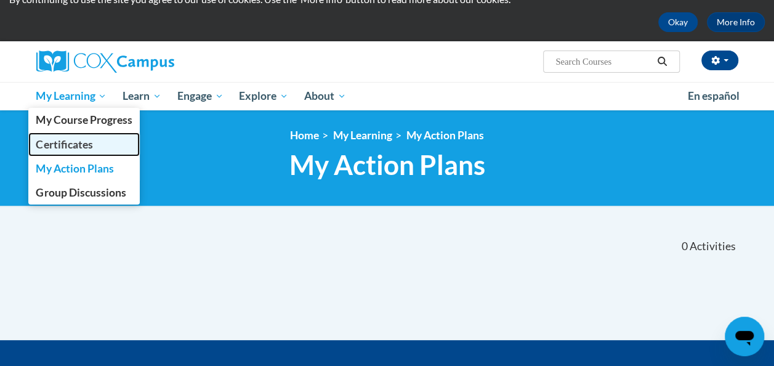
click at [82, 140] on span "Certificates" at bounding box center [64, 144] width 57 height 13
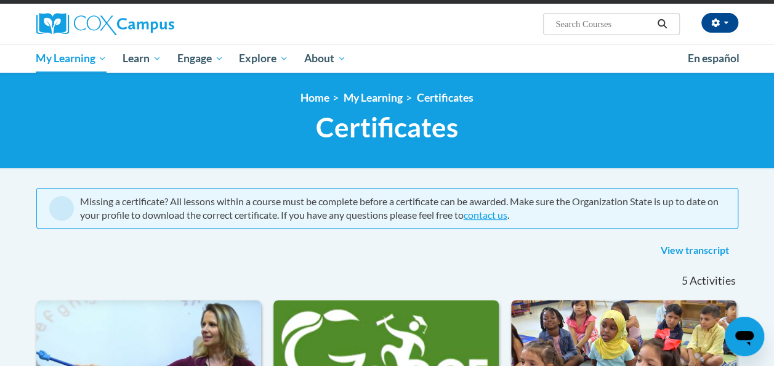
scroll to position [87, 0]
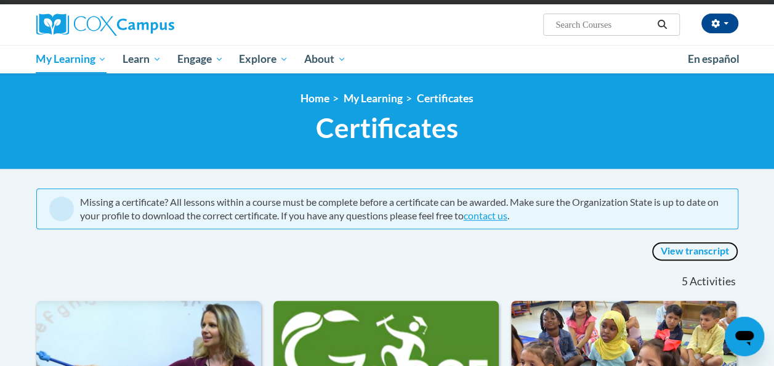
click at [672, 251] on link "View transcript" at bounding box center [694, 251] width 87 height 20
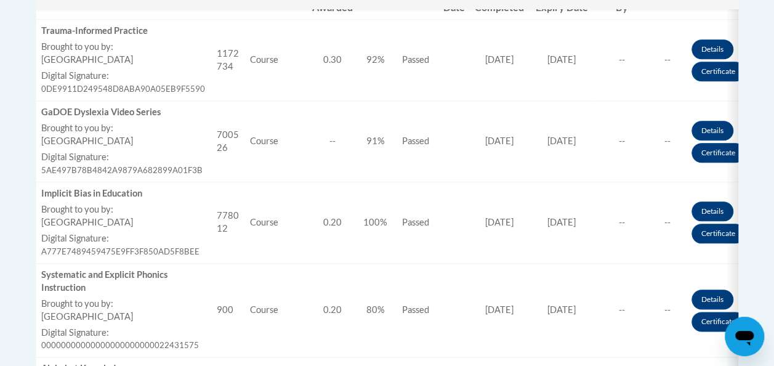
scroll to position [563, 0]
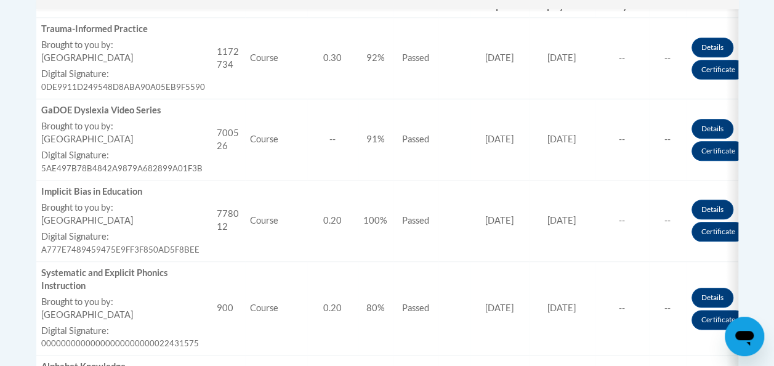
click at [451, 158] on td "Due Date" at bounding box center [453, 139] width 31 height 81
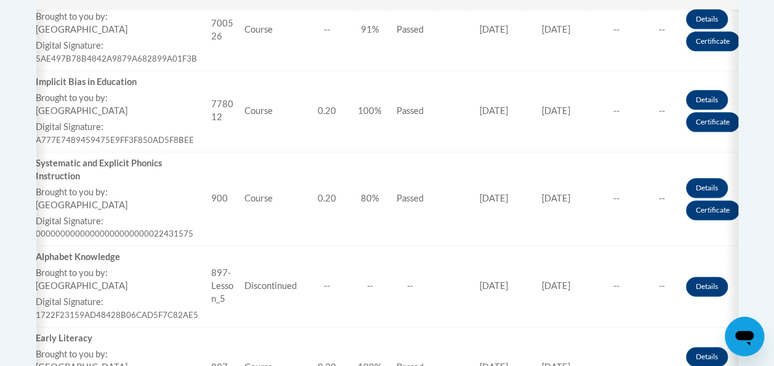
scroll to position [673, 0]
click at [696, 185] on link "Details" at bounding box center [707, 187] width 42 height 20
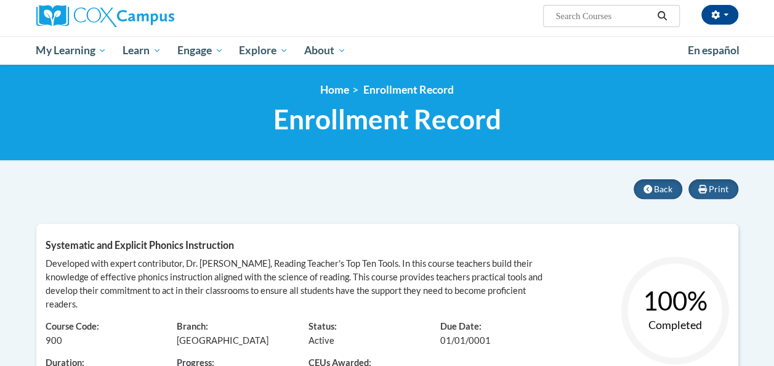
scroll to position [95, 0]
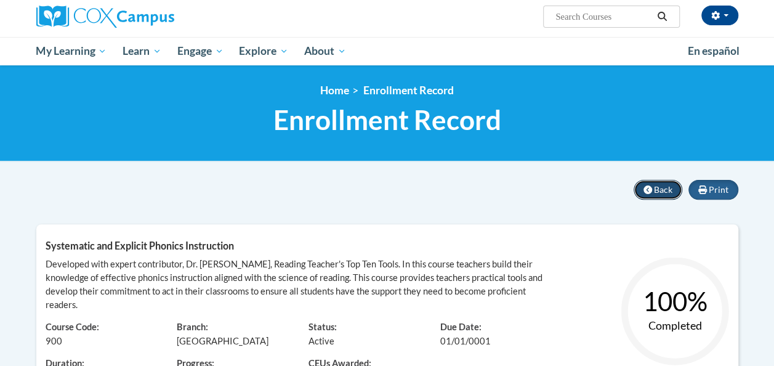
click at [659, 185] on span "Back" at bounding box center [663, 189] width 18 height 10
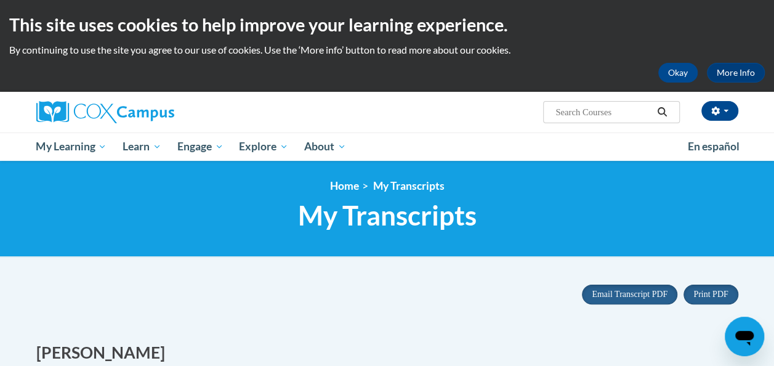
click at [580, 106] on input "Search..." at bounding box center [603, 112] width 98 height 15
type input "alphabet knowledge"
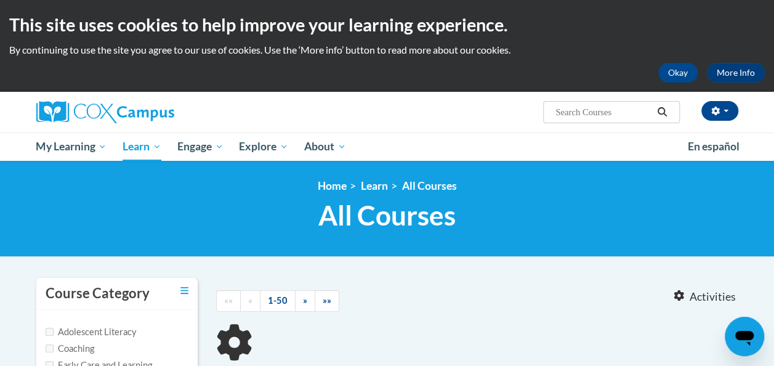
type input "alphabet knowledge"
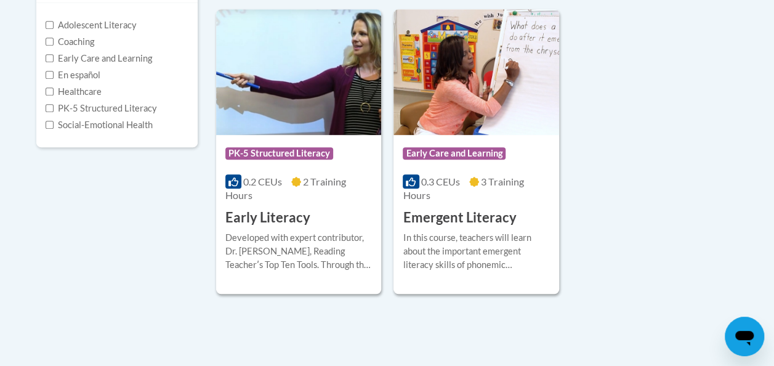
scroll to position [277, 0]
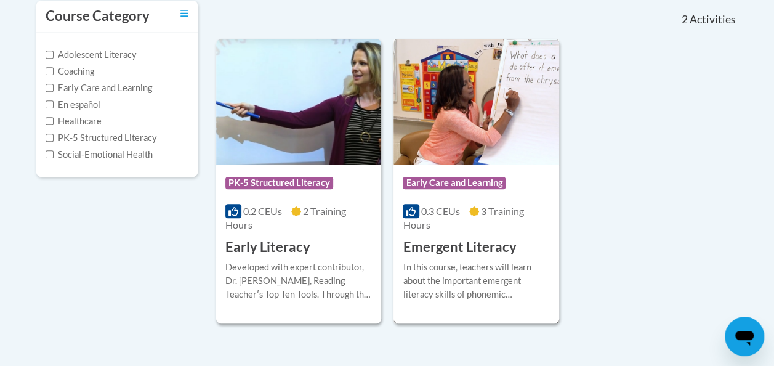
click at [494, 240] on h3 "Emergent Literacy" at bounding box center [459, 247] width 113 height 19
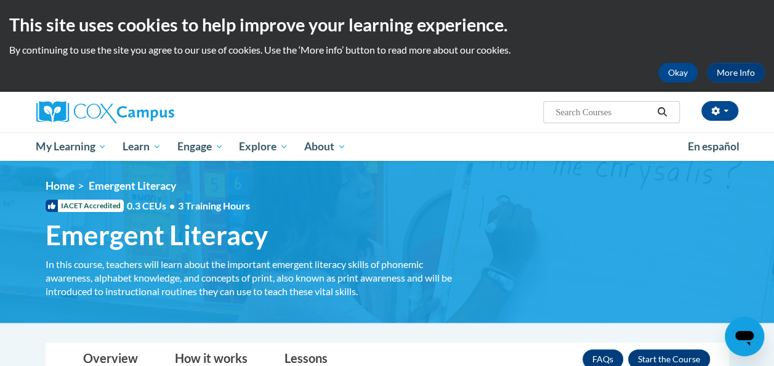
click at [617, 112] on input "Search..." at bounding box center [603, 112] width 98 height 15
type input "positive behavior"
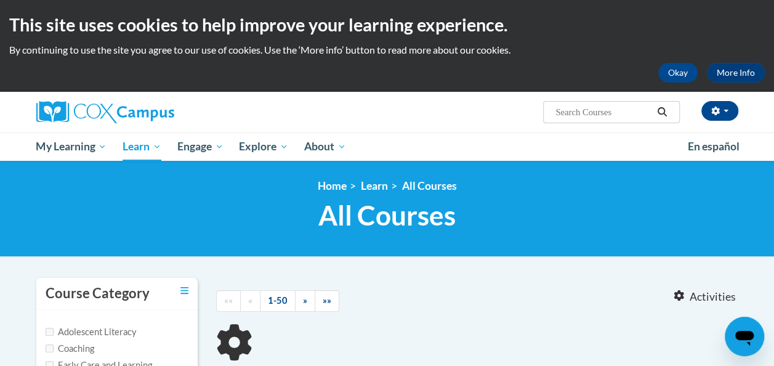
type input "positive behavior"
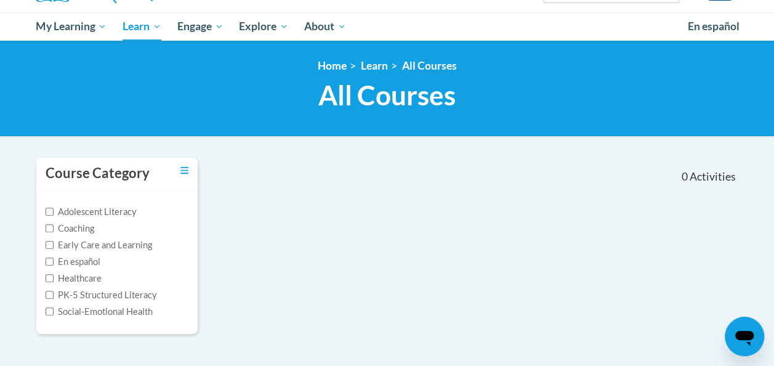
scroll to position [119, 0]
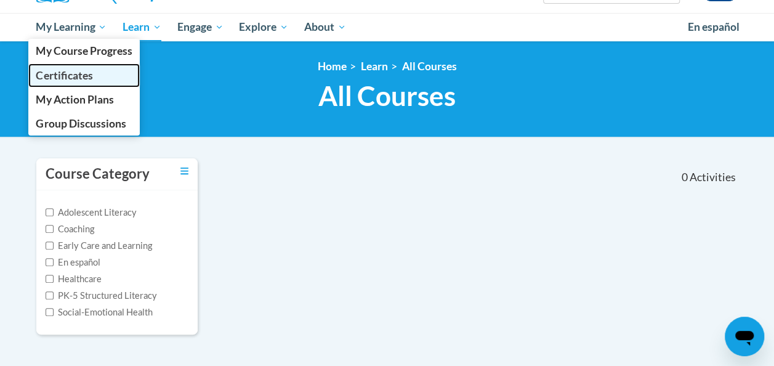
click at [79, 82] on link "Certificates" at bounding box center [84, 75] width 112 height 24
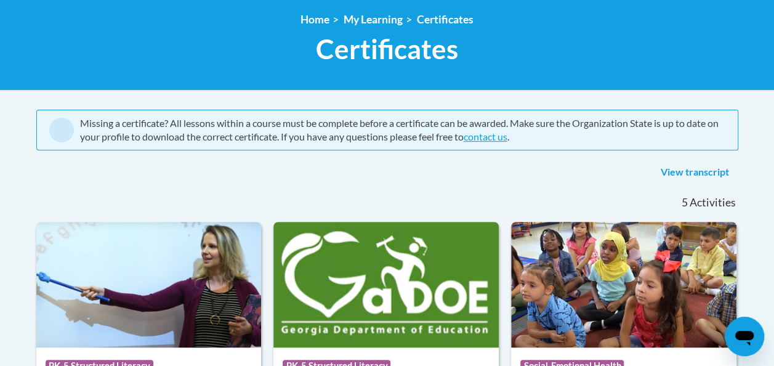
scroll to position [138, 0]
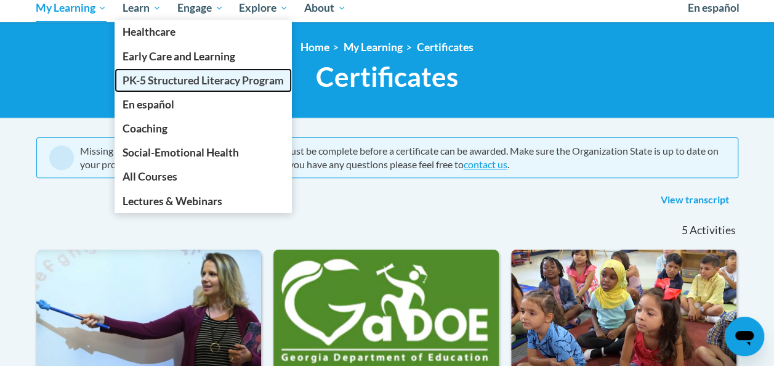
click at [179, 84] on span "PK-5 Structured Literacy Program" at bounding box center [202, 80] width 161 height 13
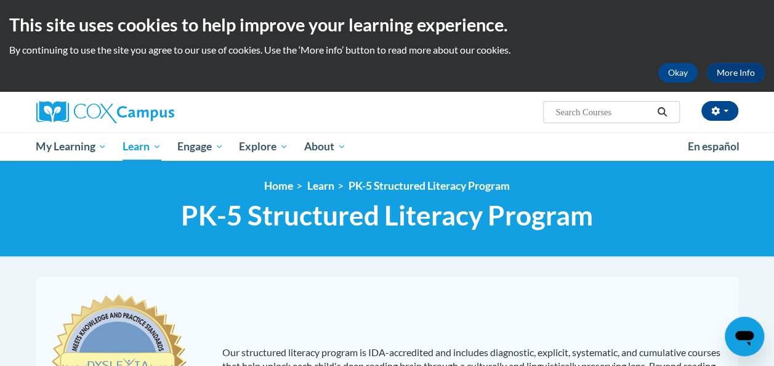
click at [592, 114] on input "Search..." at bounding box center [603, 112] width 98 height 15
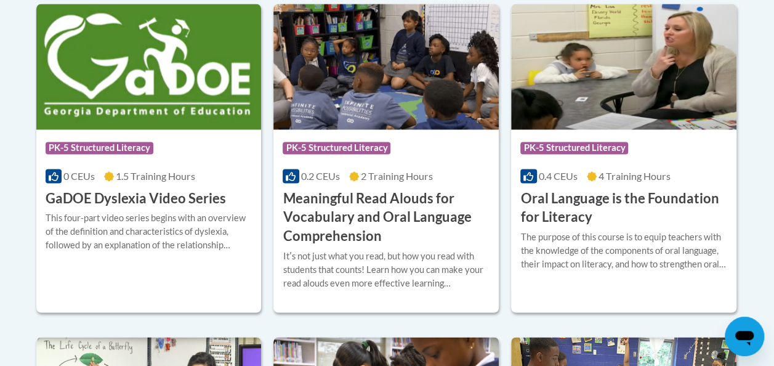
scroll to position [881, 0]
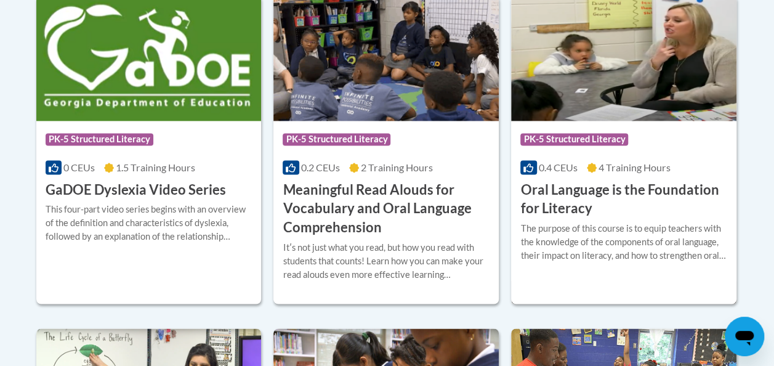
click at [559, 207] on h3 "Oral Language is the Foundation for Literacy" at bounding box center [623, 199] width 207 height 38
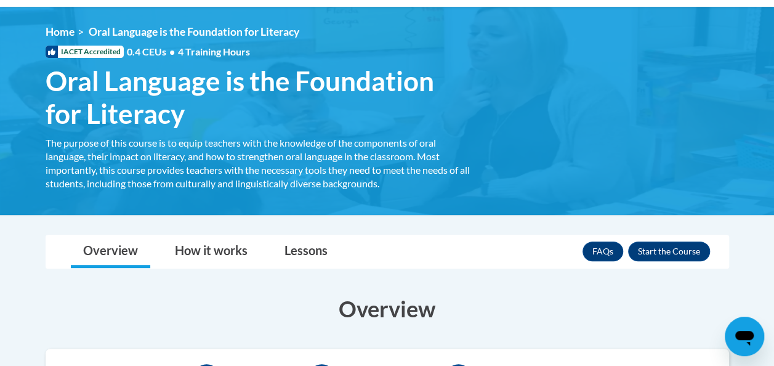
scroll to position [309, 0]
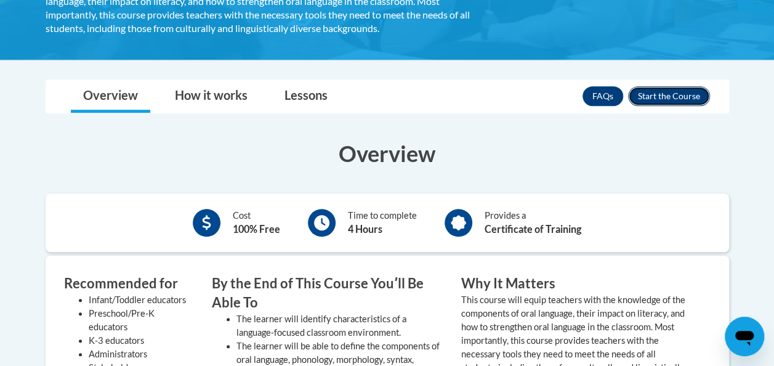
click at [662, 102] on button "Enroll" at bounding box center [669, 96] width 82 height 20
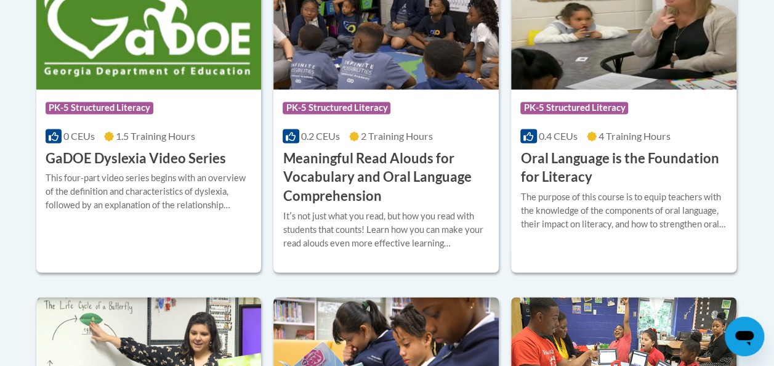
scroll to position [941, 0]
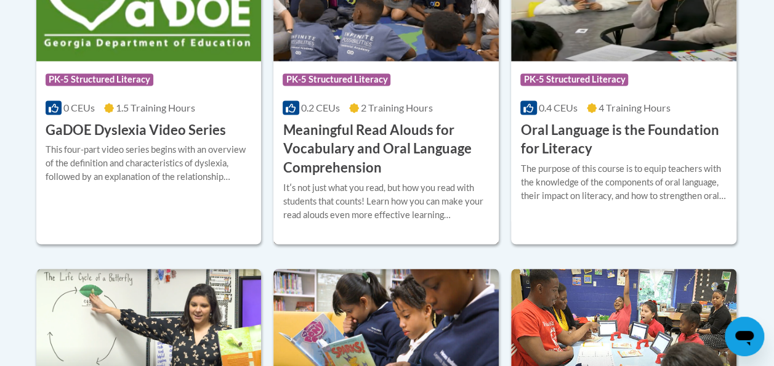
click at [347, 151] on h3 "Meaningful Read Alouds for Vocabulary and Oral Language Comprehension" at bounding box center [386, 149] width 207 height 57
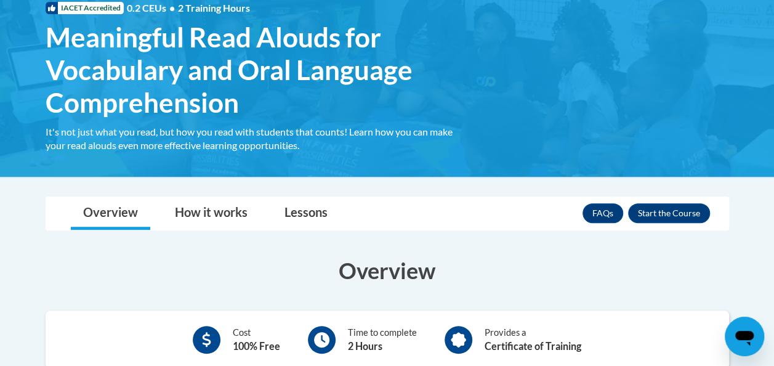
scroll to position [248, 0]
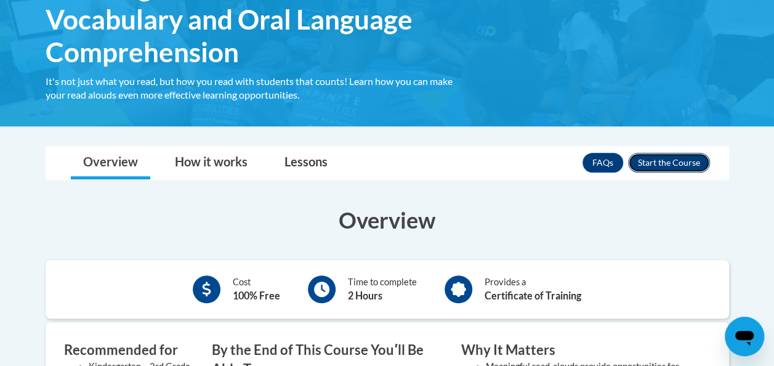
click at [662, 159] on button "Enroll" at bounding box center [669, 163] width 82 height 20
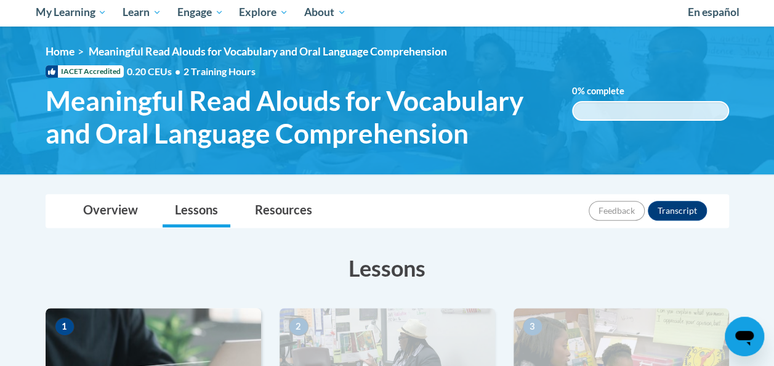
scroll to position [122, 0]
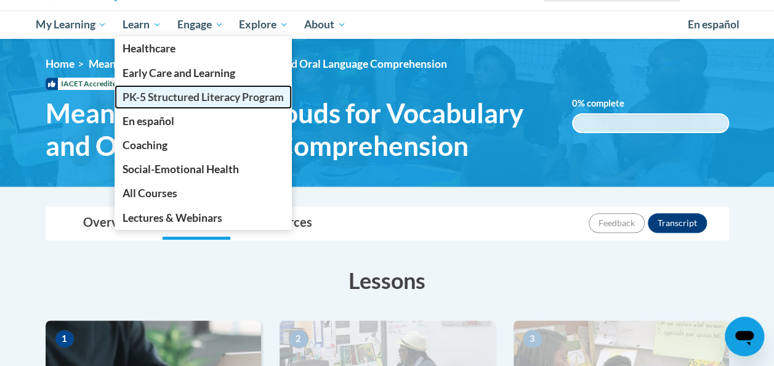
click at [162, 100] on span "PK-5 Structured Literacy Program" at bounding box center [202, 96] width 161 height 13
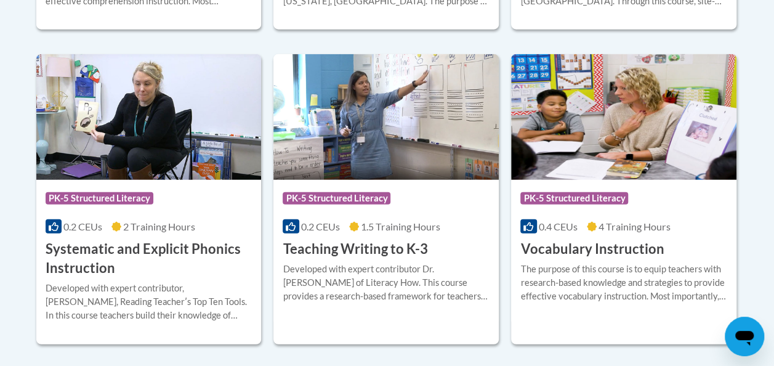
scroll to position [1450, 0]
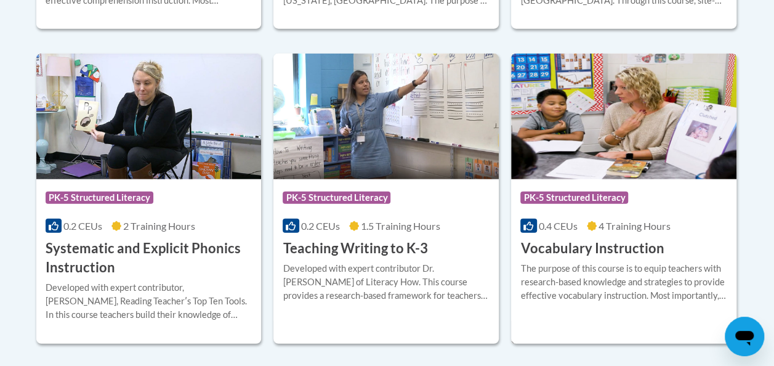
click at [576, 237] on div "Course Category: PK-5 Structured Literacy 0.4 CEUs 4 Training Hours COURSE Voca…" at bounding box center [623, 218] width 225 height 79
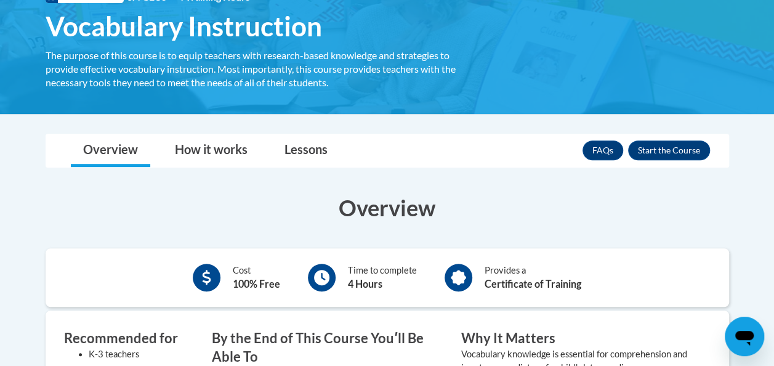
scroll to position [209, 0]
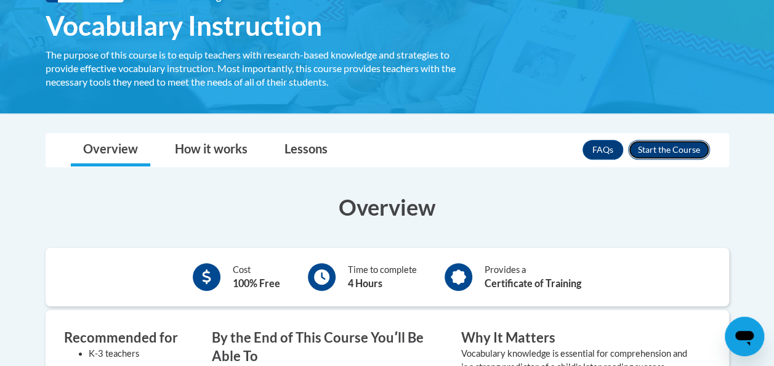
click at [662, 150] on button "Enroll" at bounding box center [669, 150] width 82 height 20
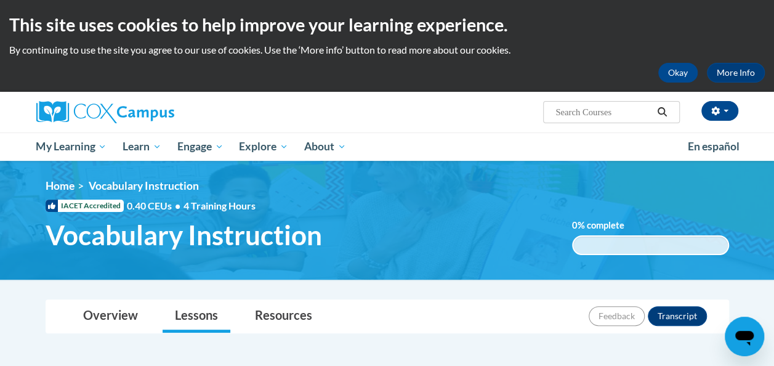
click at [612, 112] on input "Search..." at bounding box center [603, 112] width 98 height 15
type input "building vocabulary"
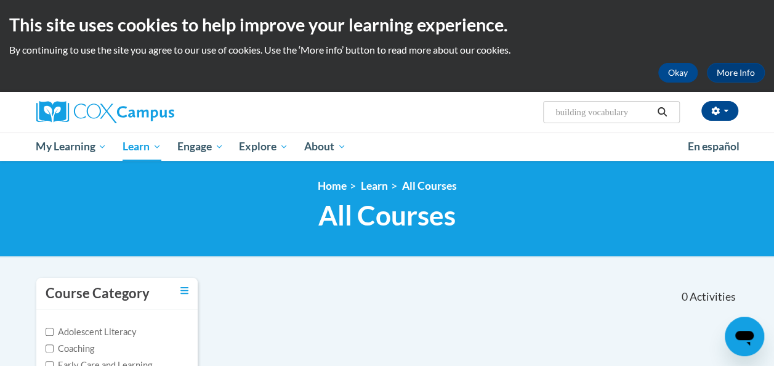
click at [589, 111] on input "building vocabulary" at bounding box center [603, 112] width 98 height 15
type input "vocabulary"
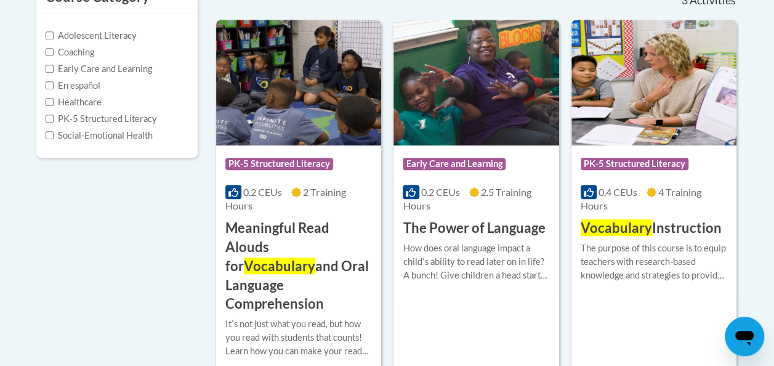
scroll to position [297, 0]
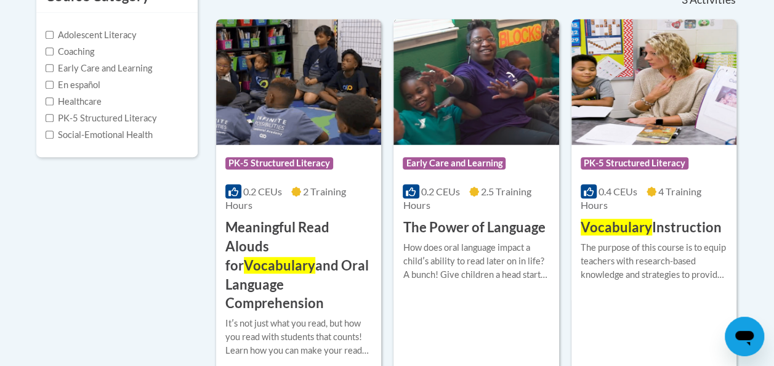
click at [470, 233] on h3 "The Power of Language" at bounding box center [474, 227] width 142 height 19
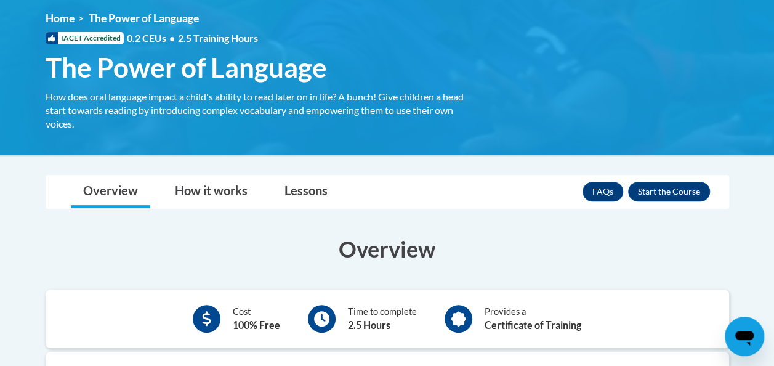
scroll to position [200, 0]
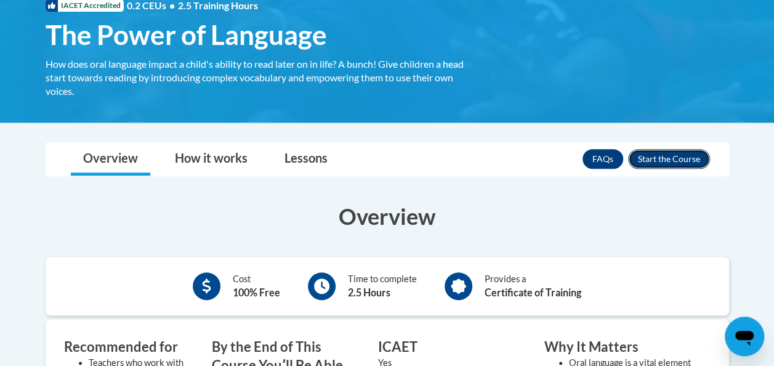
click at [656, 159] on button "Enroll" at bounding box center [669, 159] width 82 height 20
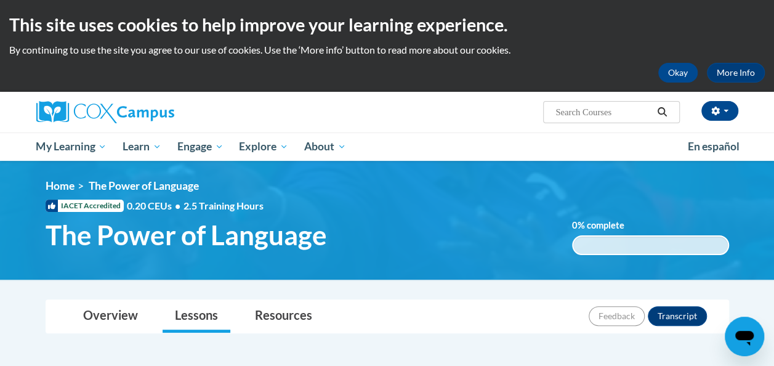
click at [586, 108] on input "Search..." at bounding box center [603, 112] width 98 height 15
type input "data driven instruction"
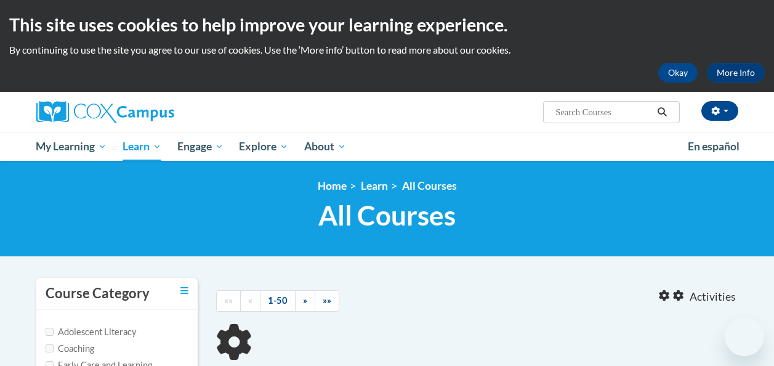
type input "data driven instruction"
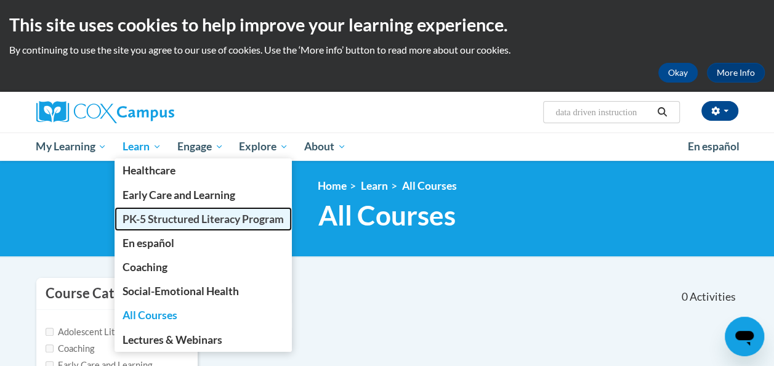
click at [156, 213] on span "PK-5 Structured Literacy Program" at bounding box center [202, 218] width 161 height 13
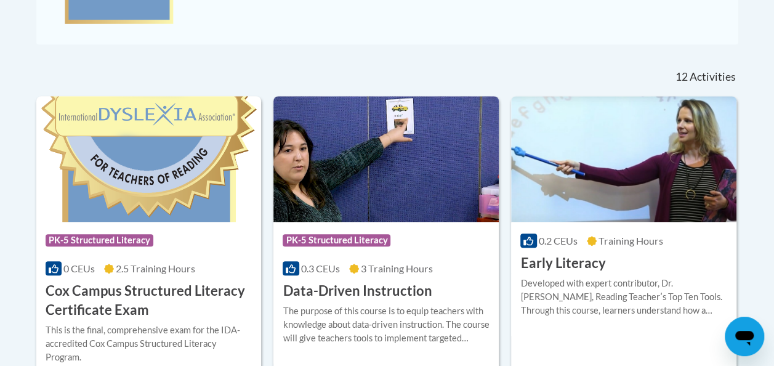
scroll to position [550, 0]
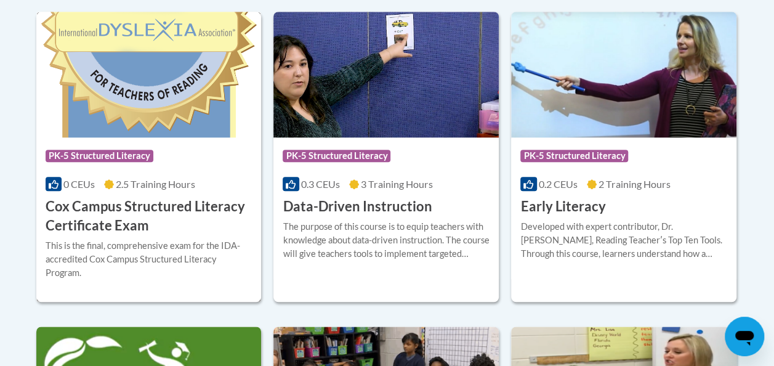
click at [179, 217] on h3 "Cox Campus Structured Literacy Certificate Exam" at bounding box center [149, 216] width 207 height 38
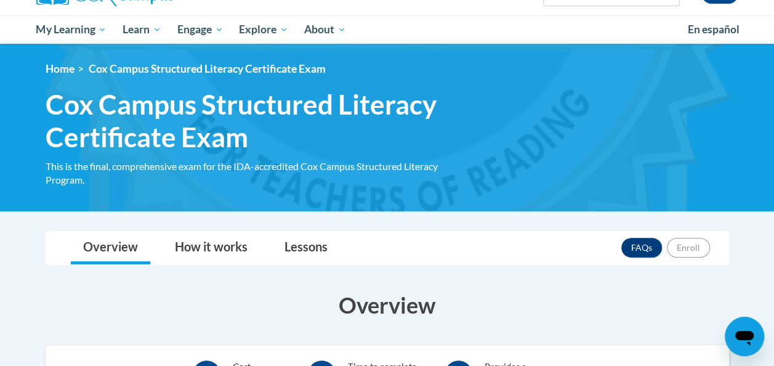
scroll to position [103, 0]
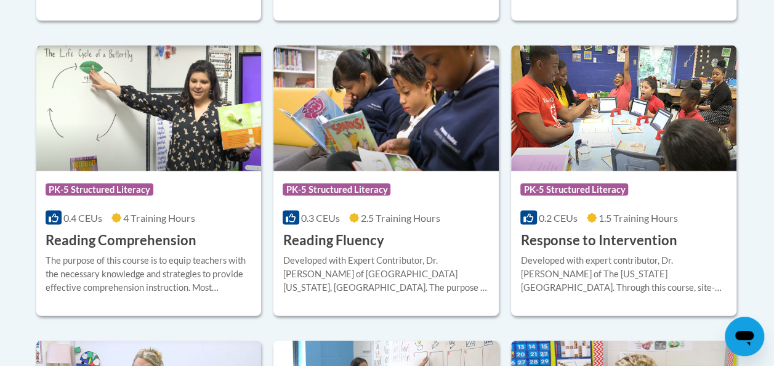
scroll to position [1164, 0]
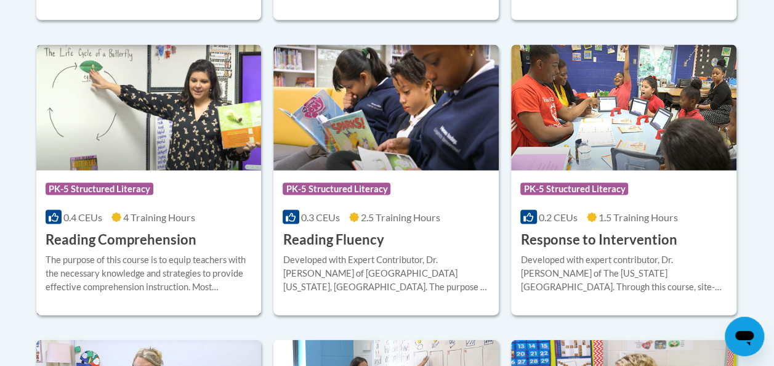
click at [139, 230] on h3 "Reading Comprehension" at bounding box center [121, 239] width 151 height 19
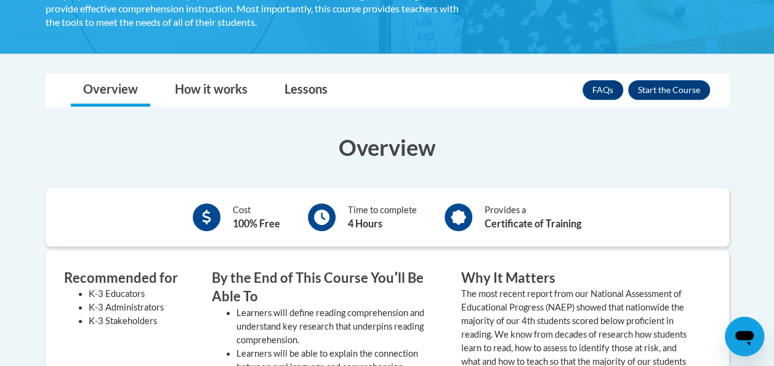
scroll to position [256, 0]
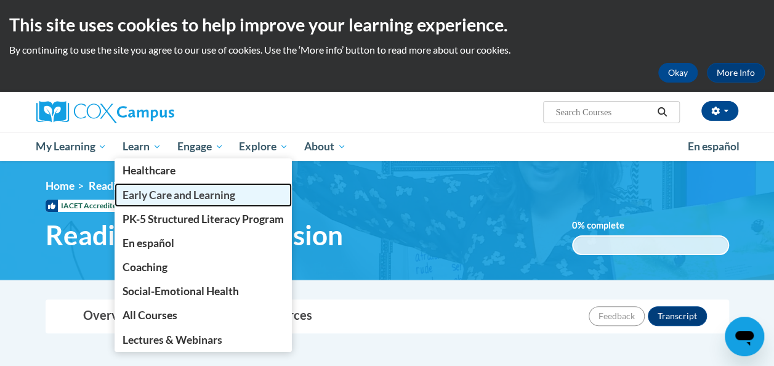
click at [148, 191] on span "Early Care and Learning" at bounding box center [178, 194] width 113 height 13
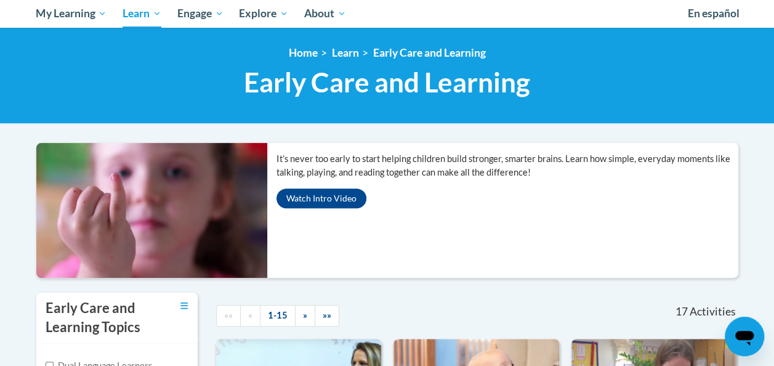
scroll to position [135, 0]
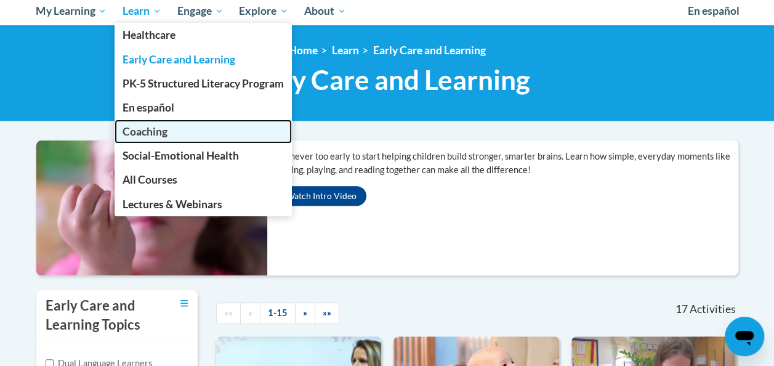
click at [149, 129] on span "Coaching" at bounding box center [144, 131] width 45 height 13
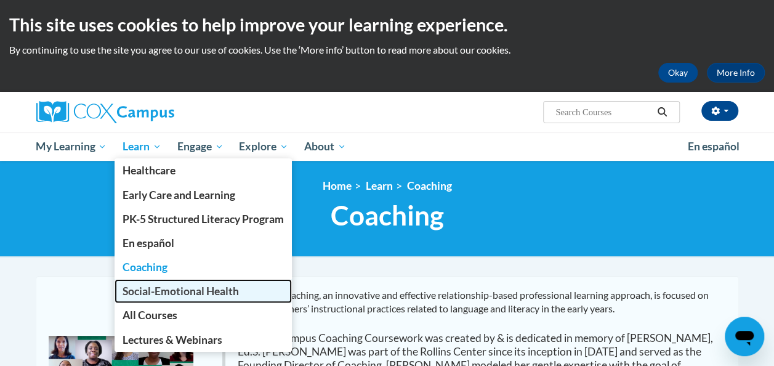
click at [160, 296] on span "Social-Emotional Health" at bounding box center [180, 290] width 116 height 13
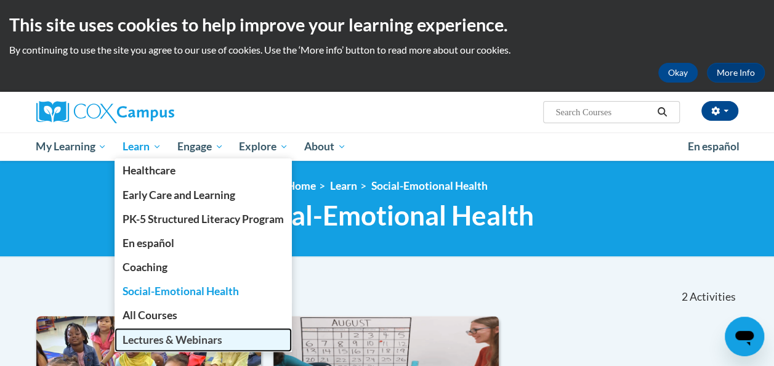
click at [163, 343] on span "Lectures & Webinars" at bounding box center [172, 339] width 100 height 13
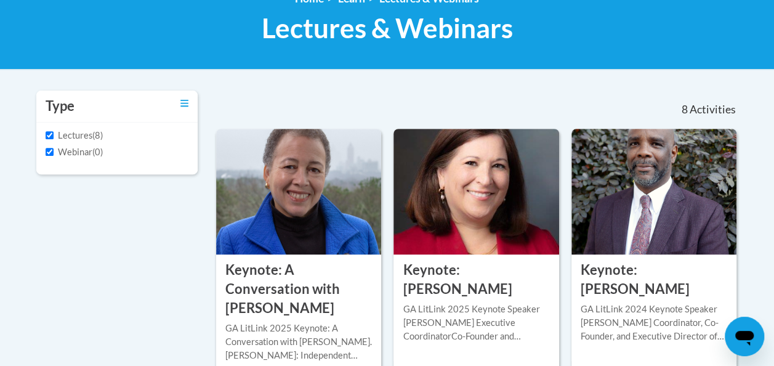
scroll to position [185, 0]
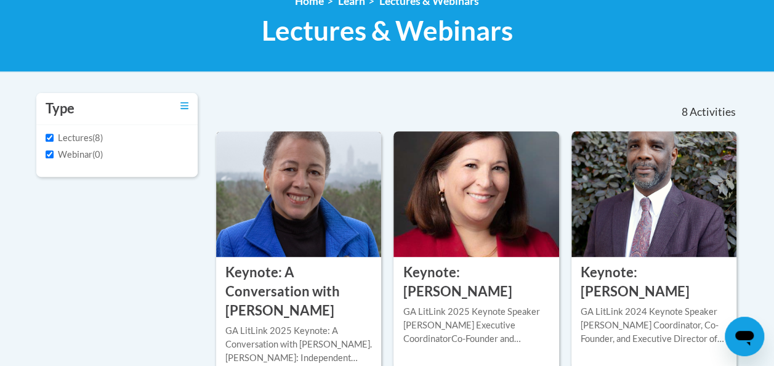
click at [328, 270] on h3 "Keynote: A Conversation with Dr. Beverly Daniel Tatum" at bounding box center [298, 291] width 146 height 57
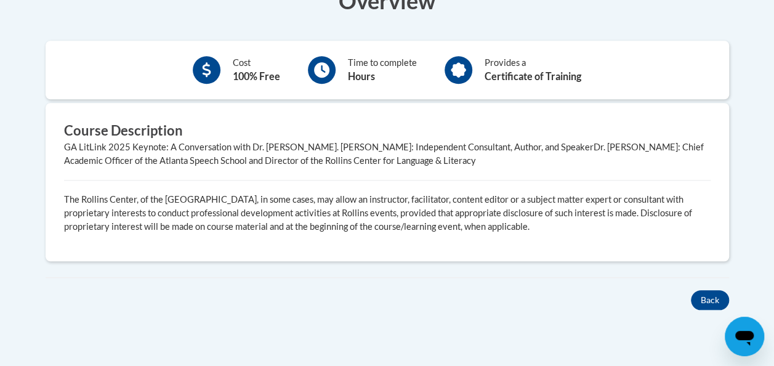
scroll to position [299, 0]
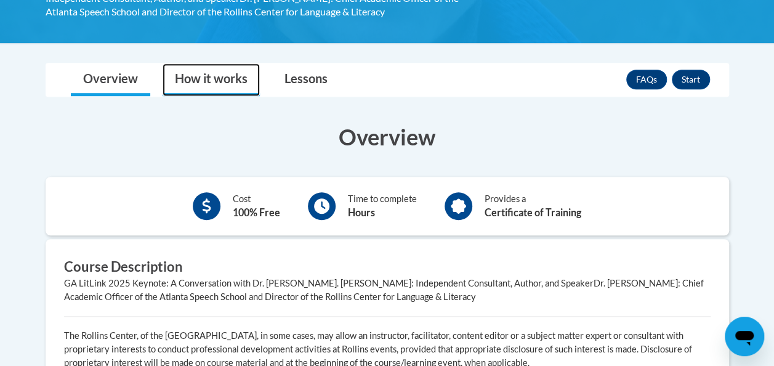
click at [225, 76] on link "How it works" at bounding box center [210, 79] width 97 height 33
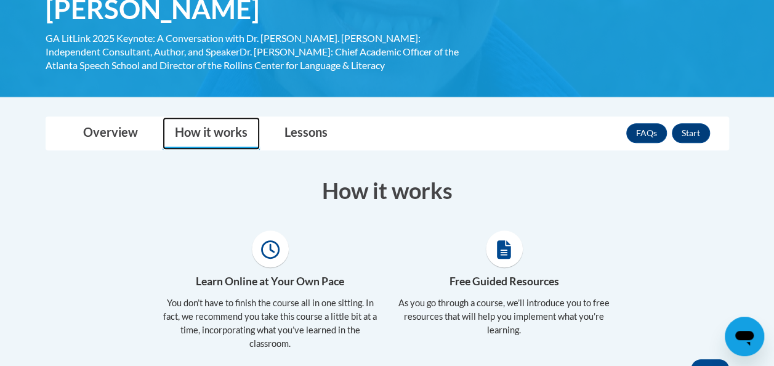
scroll to position [243, 0]
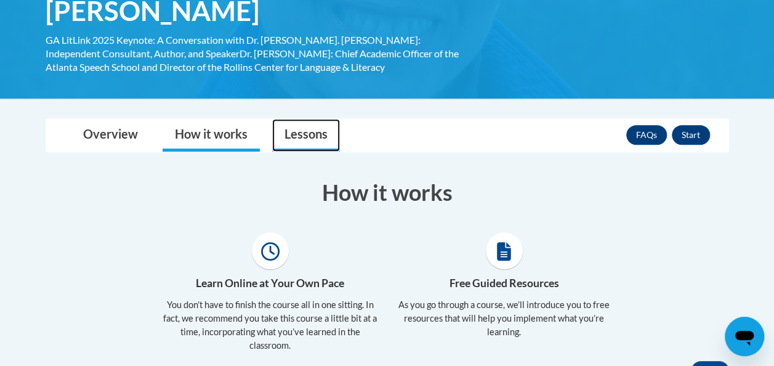
click at [300, 135] on link "Lessons" at bounding box center [306, 135] width 68 height 33
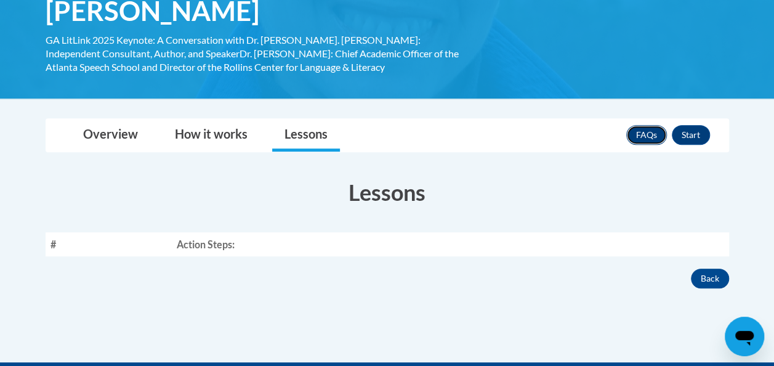
click at [652, 142] on link "FAQs" at bounding box center [646, 135] width 41 height 20
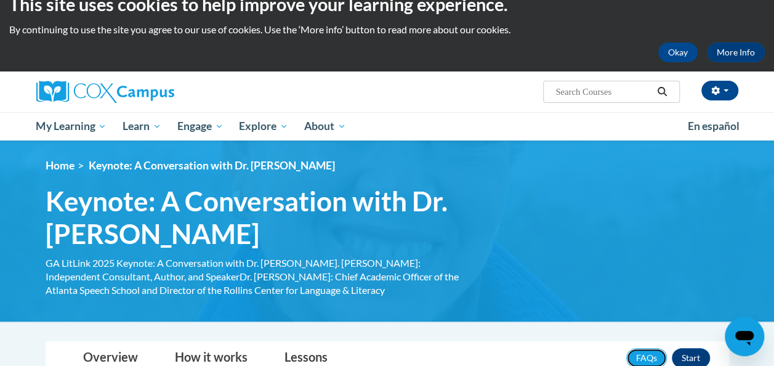
scroll to position [21, 0]
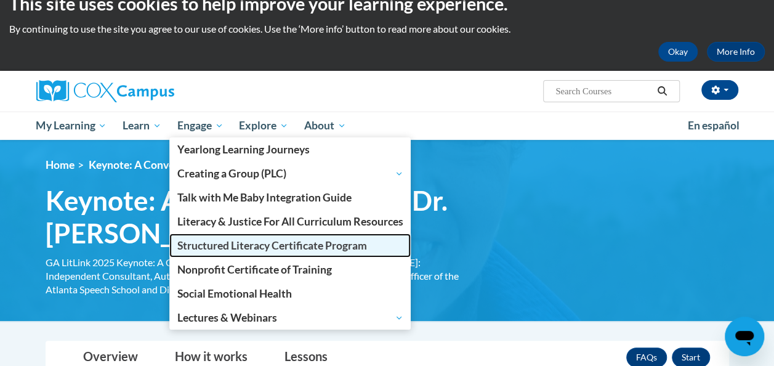
click at [227, 246] on span "Structured Literacy Certificate Program" at bounding box center [272, 245] width 190 height 13
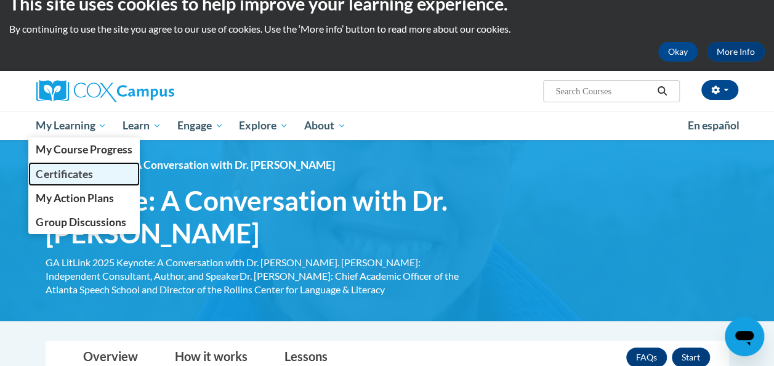
click at [82, 173] on span "Certificates" at bounding box center [64, 173] width 57 height 13
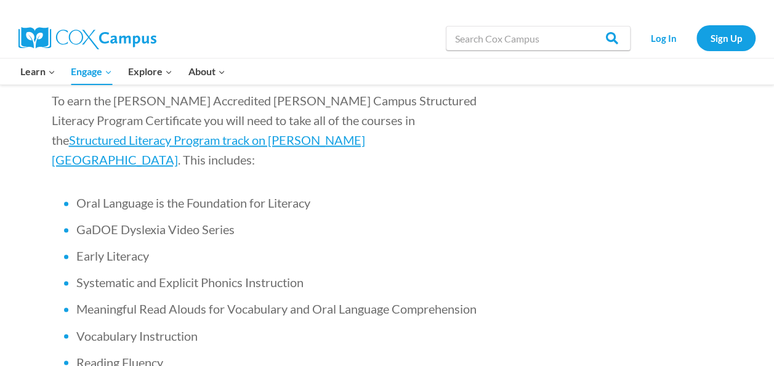
scroll to position [841, 0]
click at [480, 215] on ul "Oral Language is the Foundation for Literacy GaDOE [MEDICAL_DATA] Video Series …" at bounding box center [267, 334] width 431 height 282
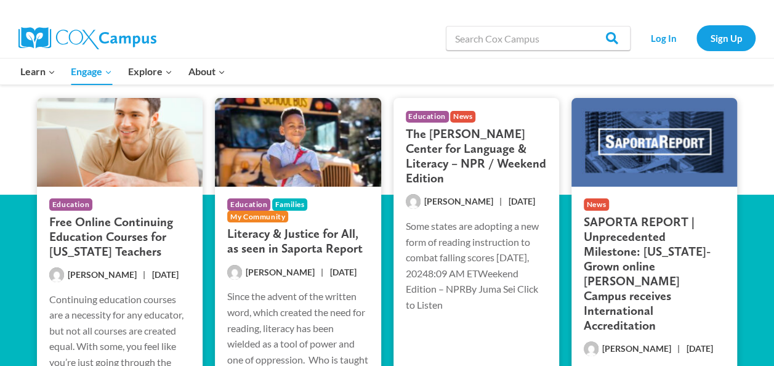
scroll to position [2325, 0]
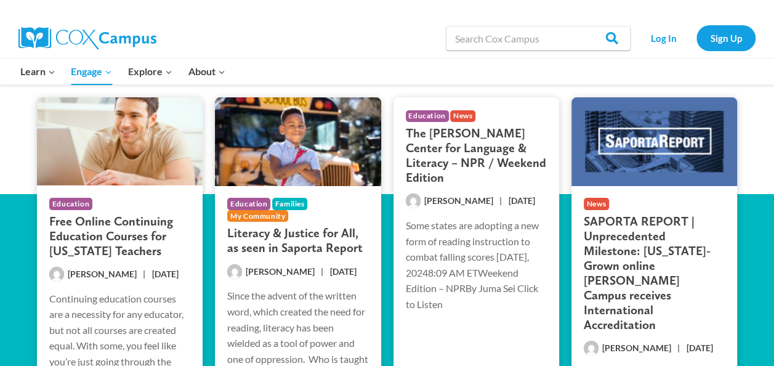
click at [124, 214] on h3 "Free Online Continuing Education Courses for [US_STATE] Teachers" at bounding box center [119, 236] width 141 height 44
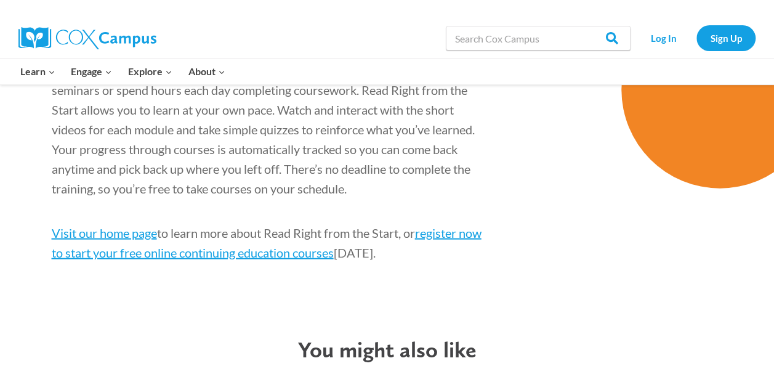
scroll to position [1353, 0]
click at [119, 239] on link "Visit our home page" at bounding box center [104, 233] width 105 height 15
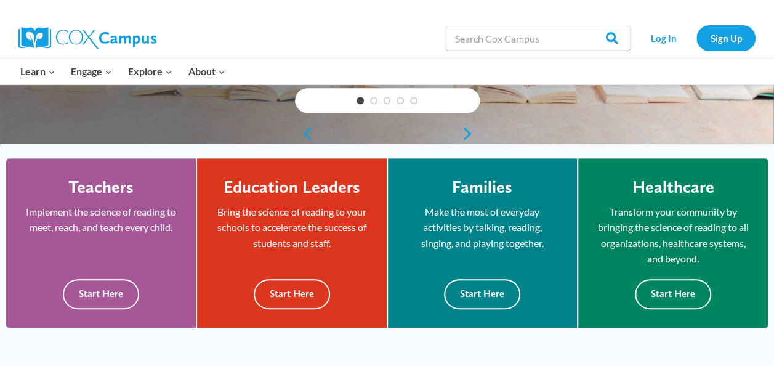
scroll to position [282, 0]
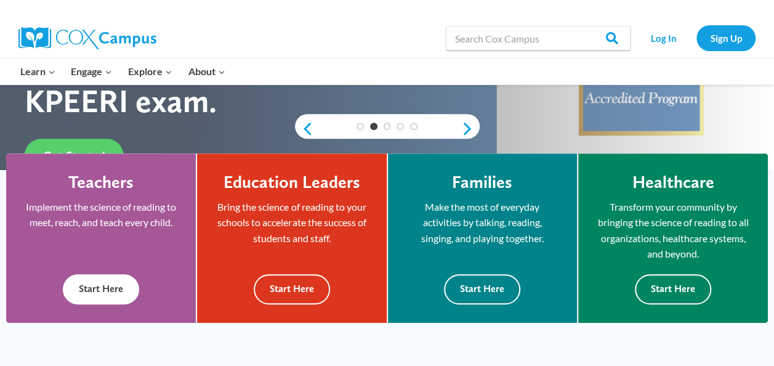
click at [124, 291] on button "Start Here" at bounding box center [101, 289] width 76 height 30
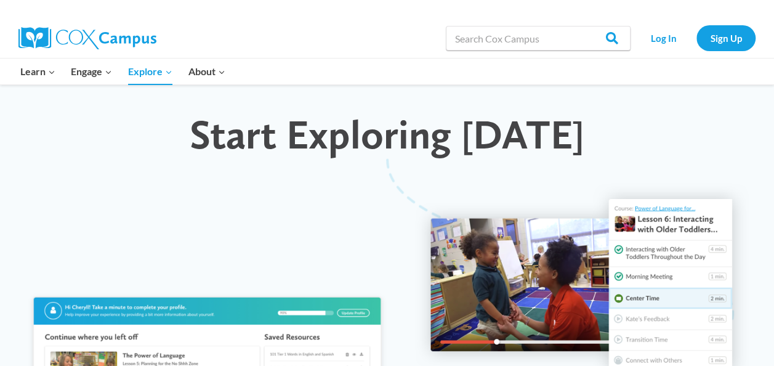
scroll to position [1194, 0]
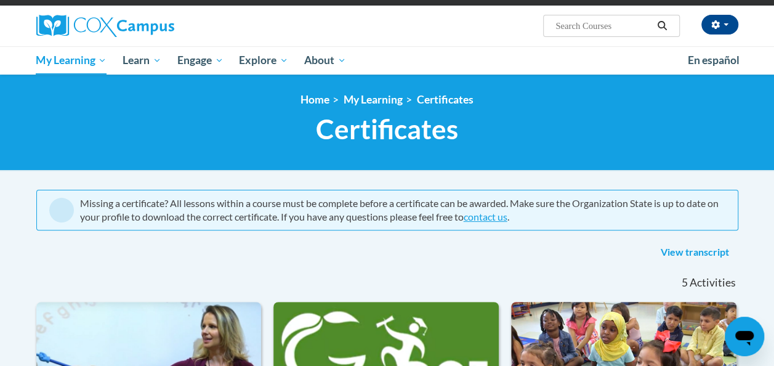
scroll to position [81, 0]
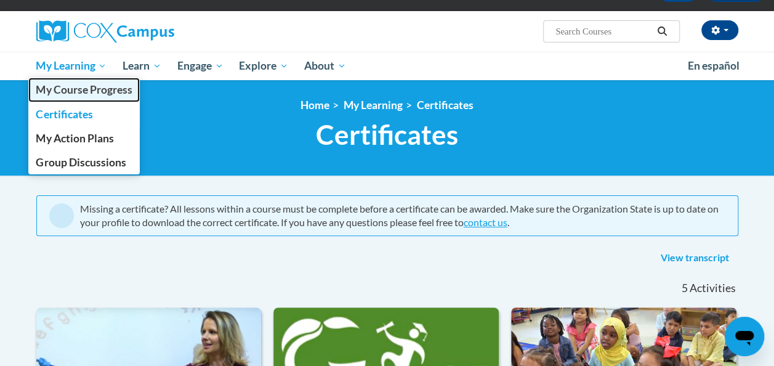
click at [78, 89] on span "My Course Progress" at bounding box center [84, 89] width 96 height 13
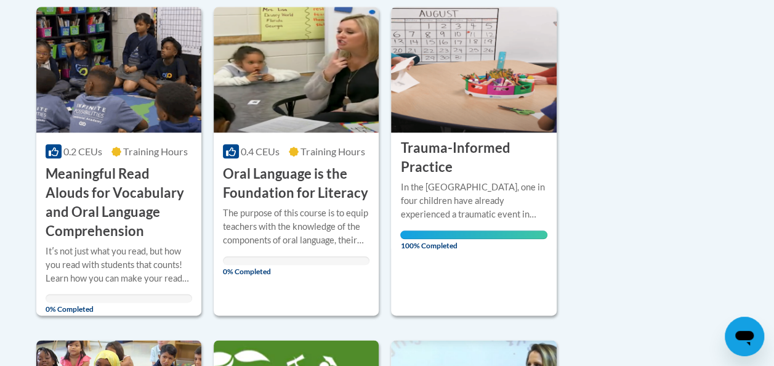
scroll to position [604, 0]
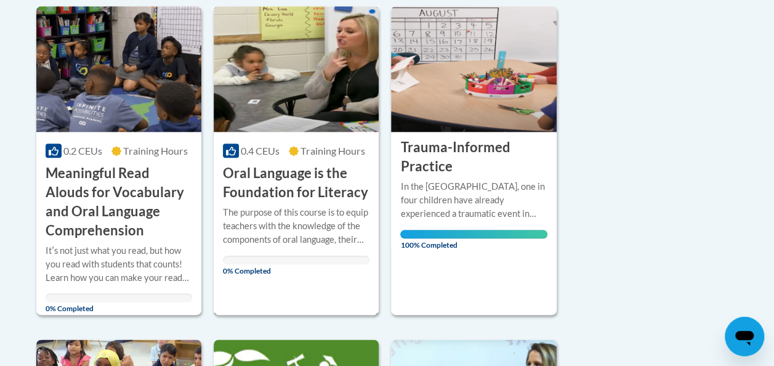
click at [246, 189] on h3 "Oral Language is the Foundation for Literacy" at bounding box center [296, 183] width 146 height 38
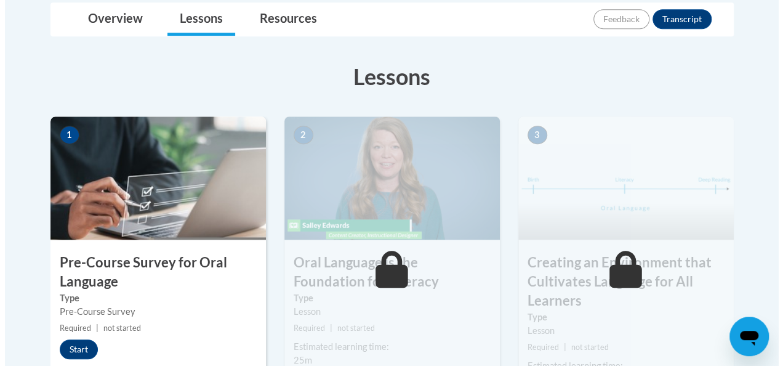
scroll to position [328, 0]
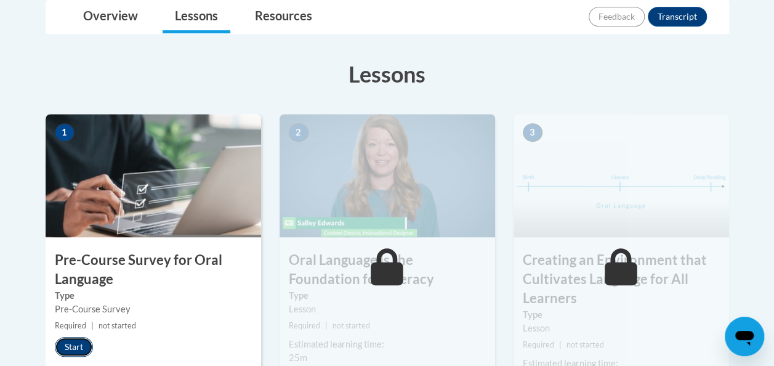
click at [66, 342] on button "Start" at bounding box center [74, 347] width 38 height 20
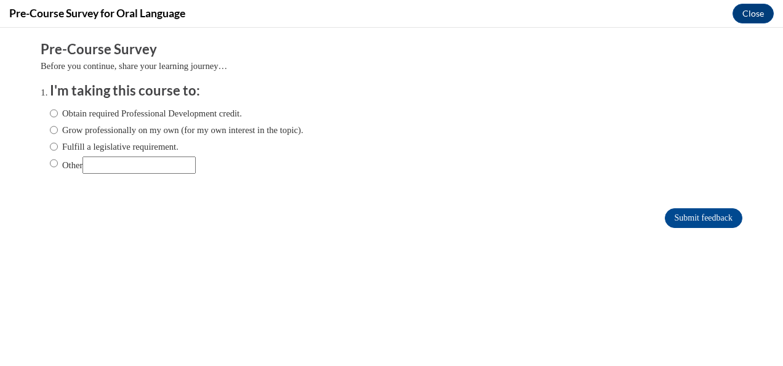
scroll to position [0, 0]
click at [50, 112] on input "Obtain required Professional Development credit." at bounding box center [54, 113] width 8 height 14
radio input "true"
click at [693, 215] on input "Submit feedback" at bounding box center [704, 218] width 78 height 20
click at [681, 222] on input "Submit feedback" at bounding box center [704, 218] width 78 height 20
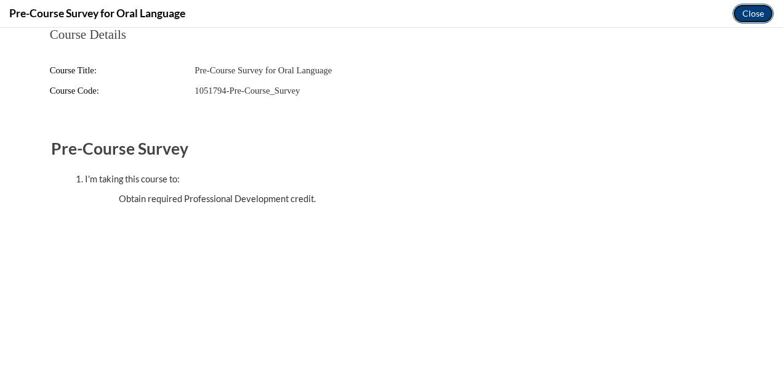
click at [752, 11] on button "Close" at bounding box center [752, 14] width 41 height 20
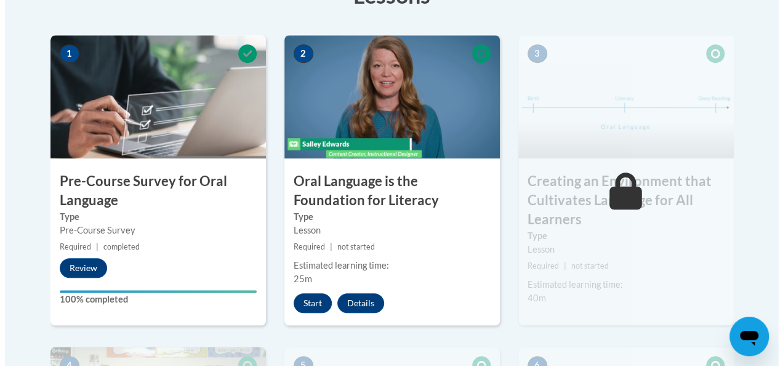
scroll to position [406, 0]
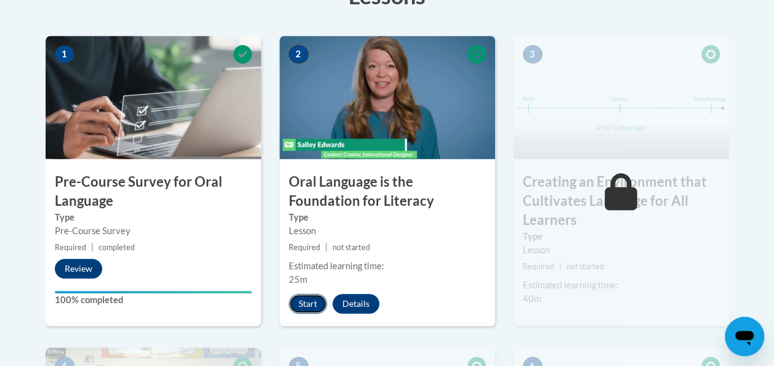
click at [310, 300] on button "Start" at bounding box center [308, 304] width 38 height 20
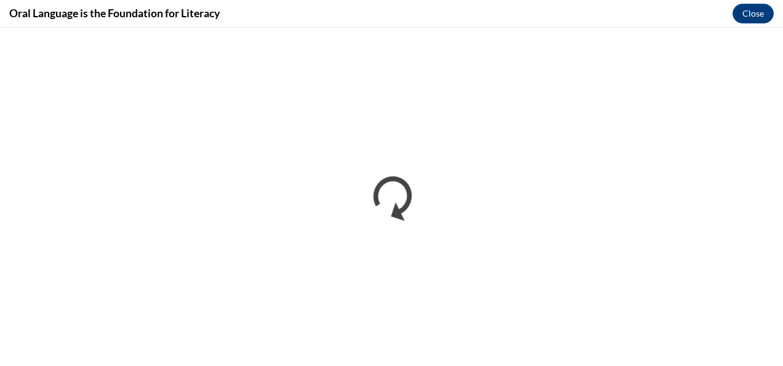
scroll to position [0, 0]
